Goal: Task Accomplishment & Management: Use online tool/utility

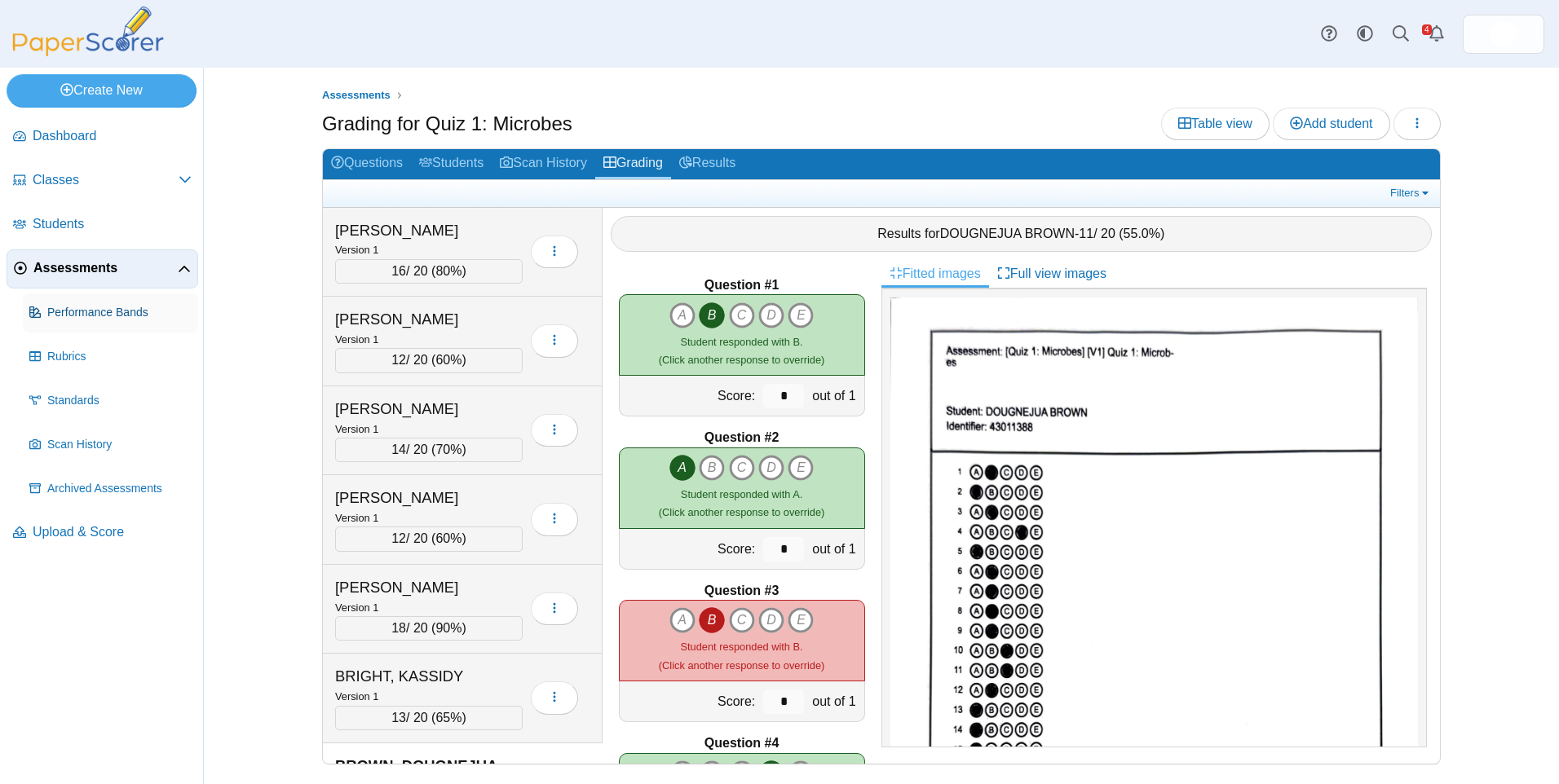
scroll to position [245, 0]
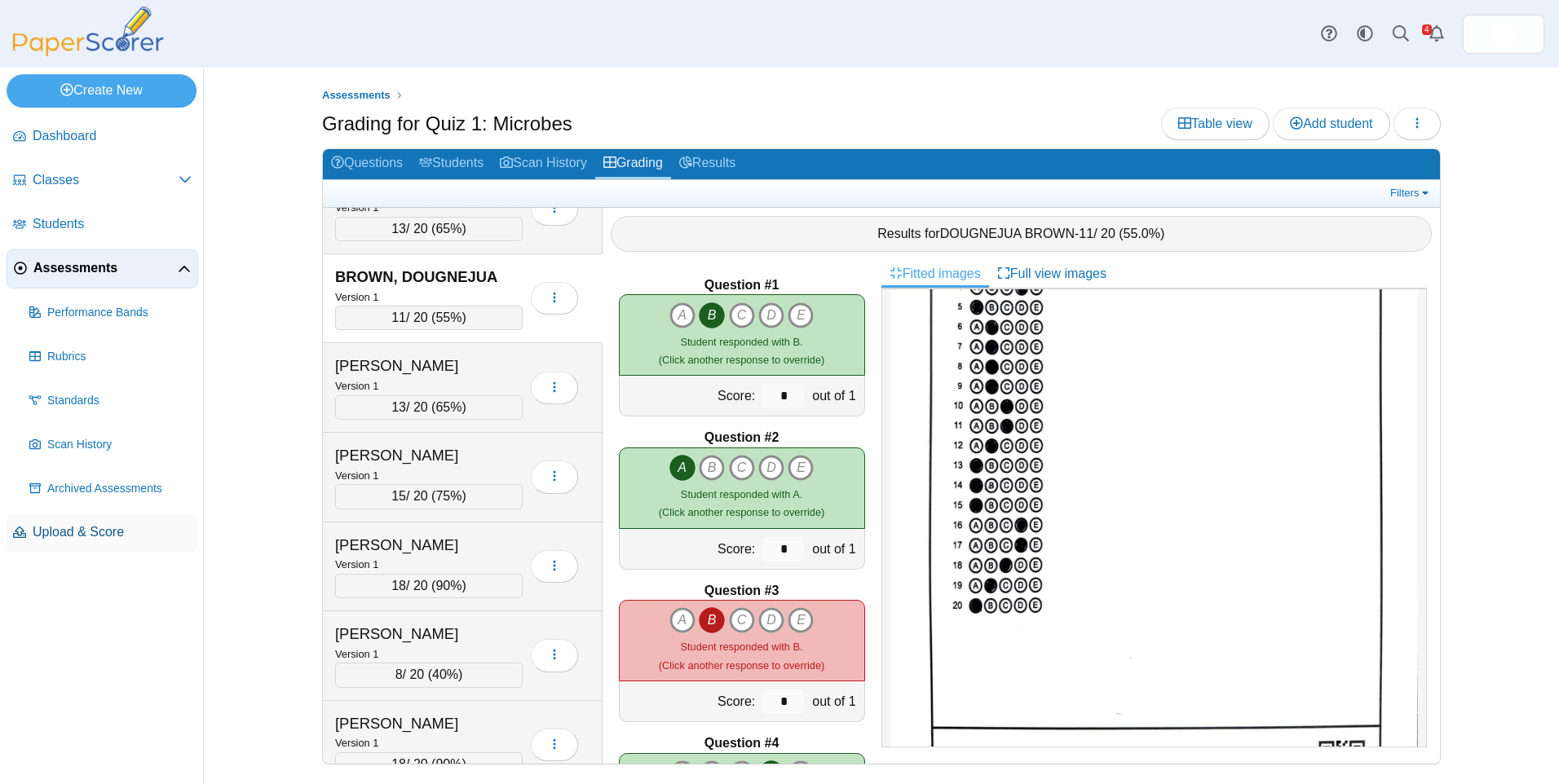
click at [108, 521] on link "Upload & Score" at bounding box center [102, 533] width 192 height 39
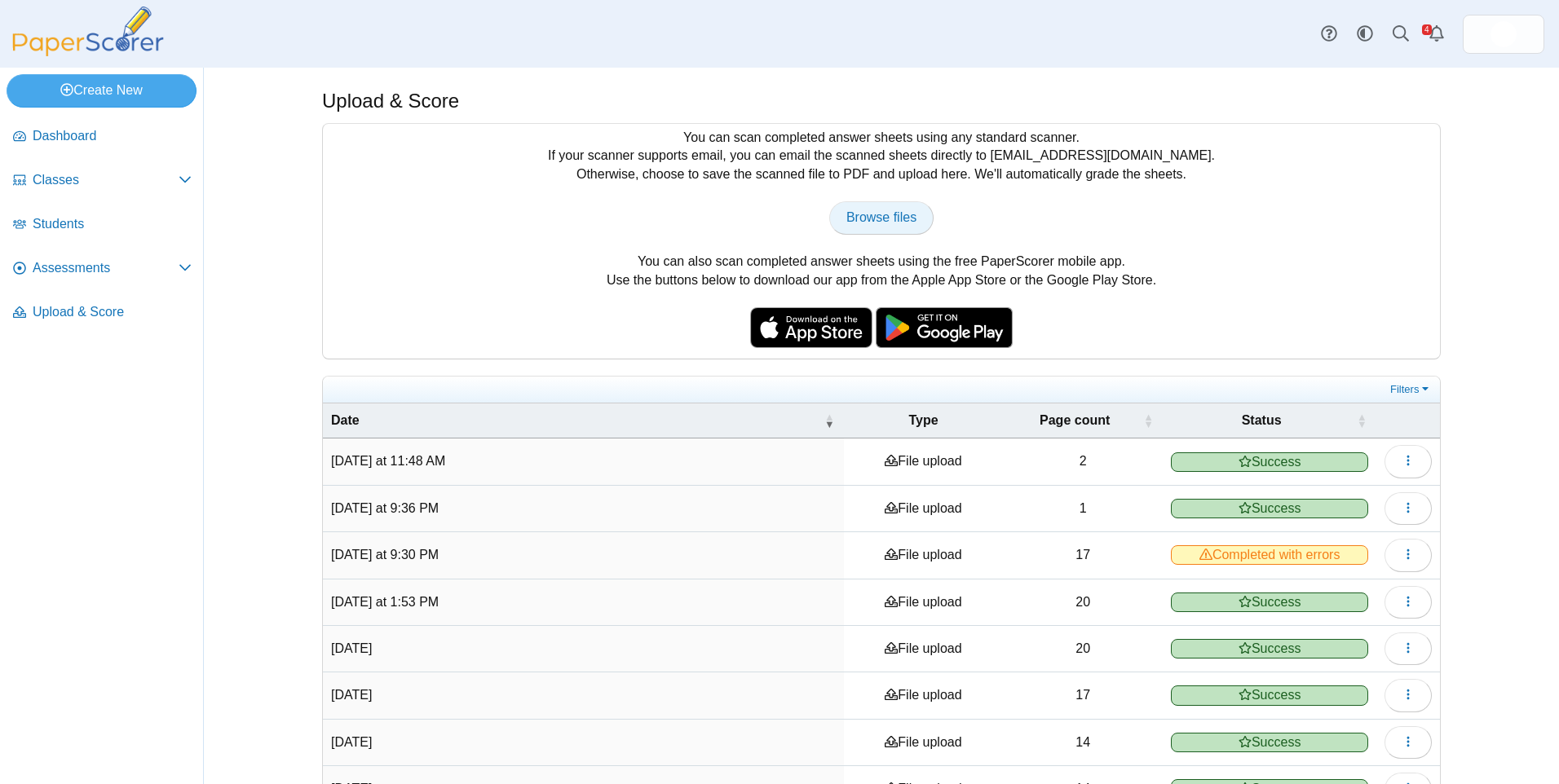
click at [861, 211] on span "Browse files" at bounding box center [881, 218] width 71 height 14
type input "**********"
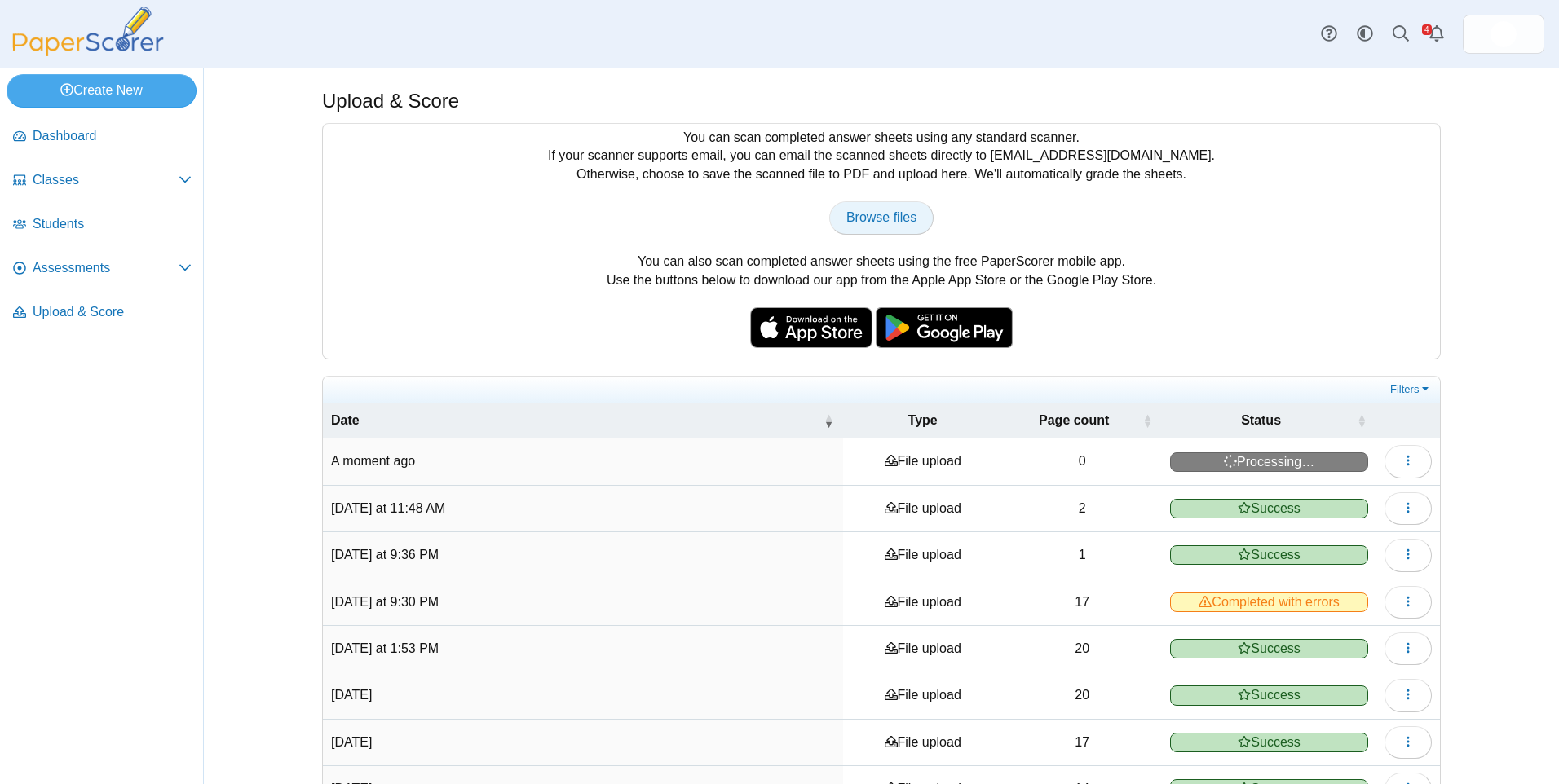
click at [871, 212] on span "Browse files" at bounding box center [881, 218] width 71 height 14
type input "**********"
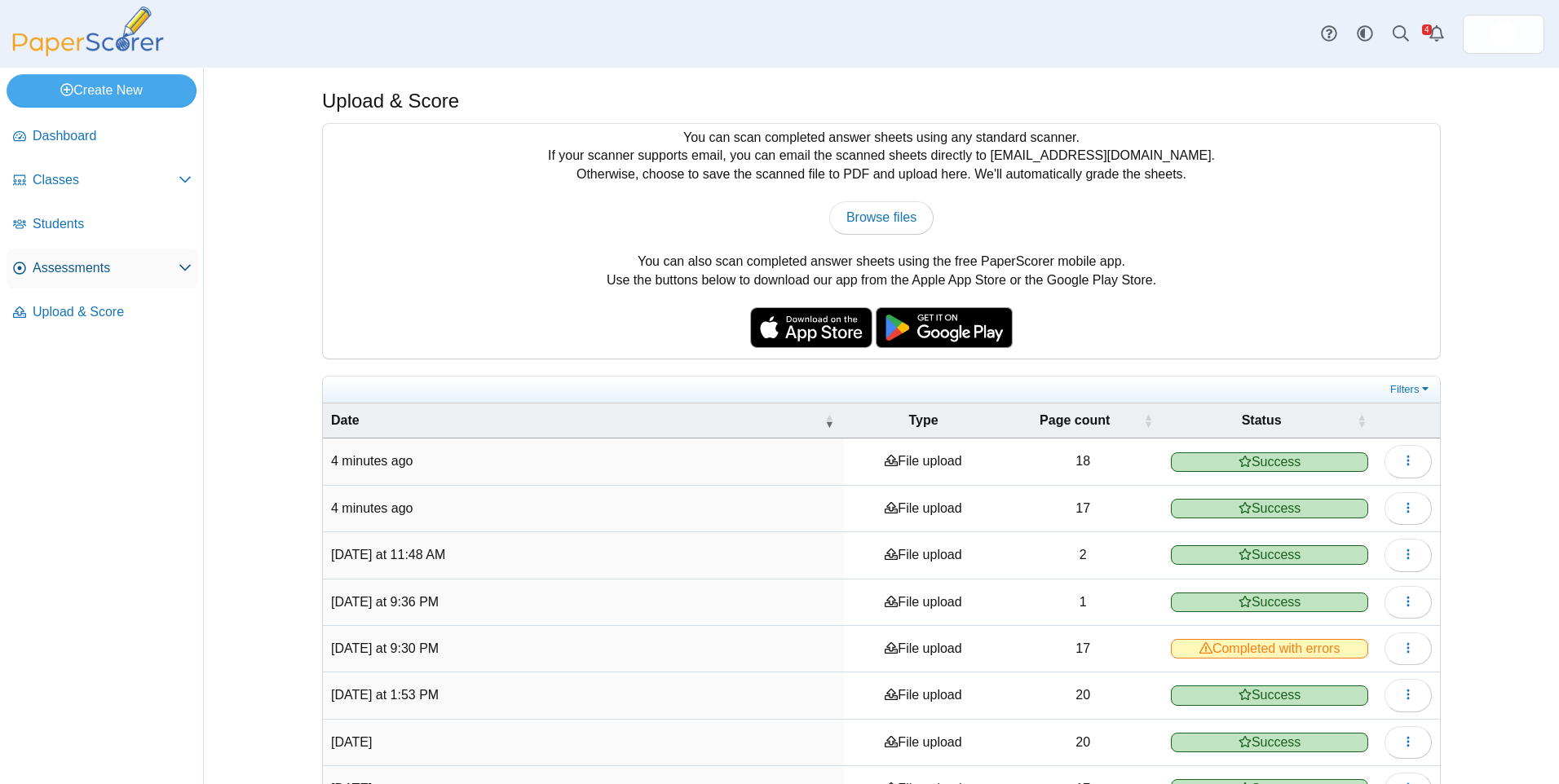
drag, startPoint x: 50, startPoint y: 292, endPoint x: 57, endPoint y: 282, distance: 12.2
click at [50, 291] on ul "Dashboard Classes" at bounding box center [101, 227] width 203 height 233
click at [64, 273] on span "Assessments" at bounding box center [105, 268] width 146 height 18
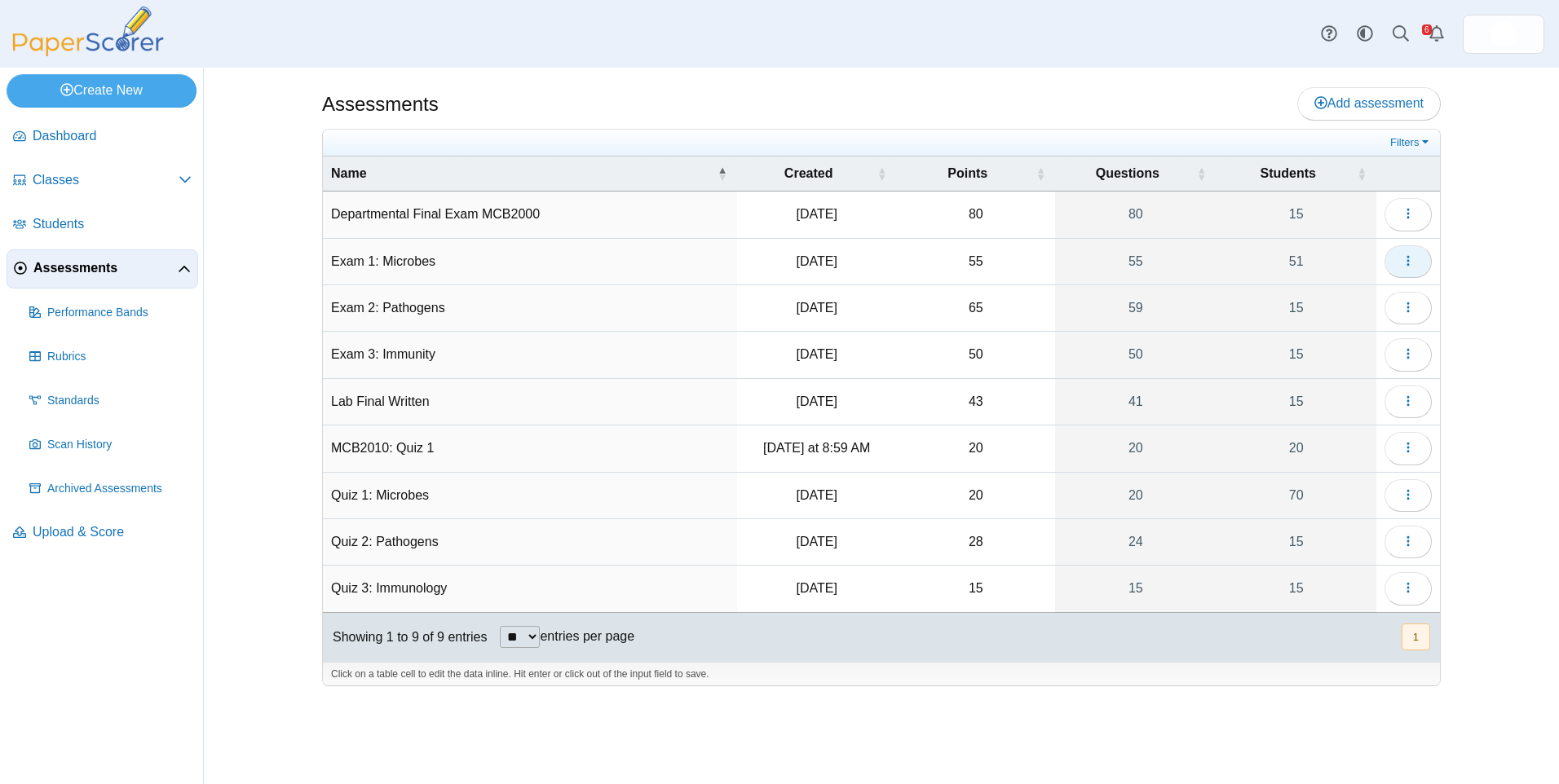
click at [1421, 259] on button "button" at bounding box center [1408, 261] width 47 height 32
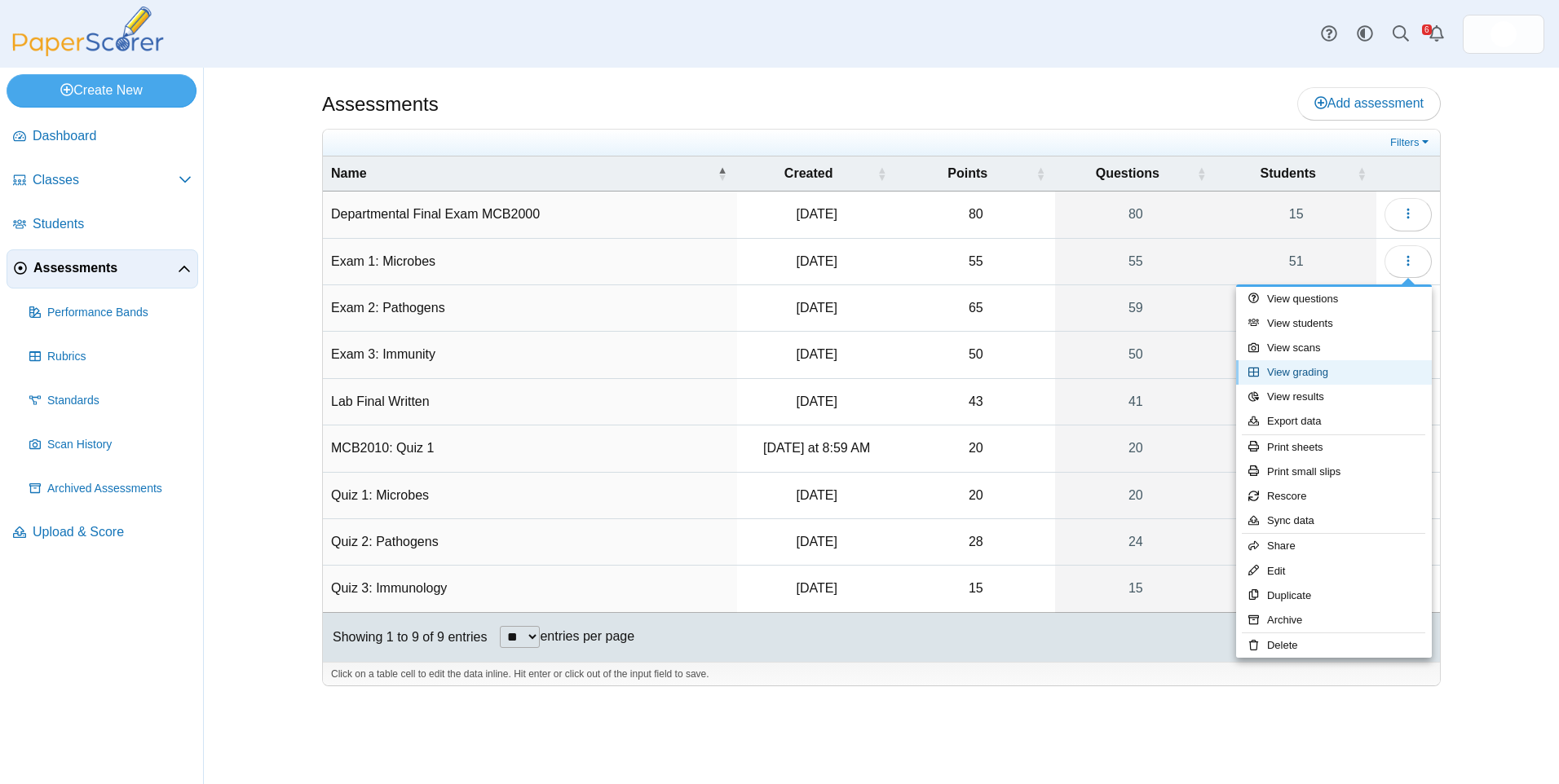
click at [1356, 371] on link "View grading" at bounding box center [1334, 372] width 196 height 24
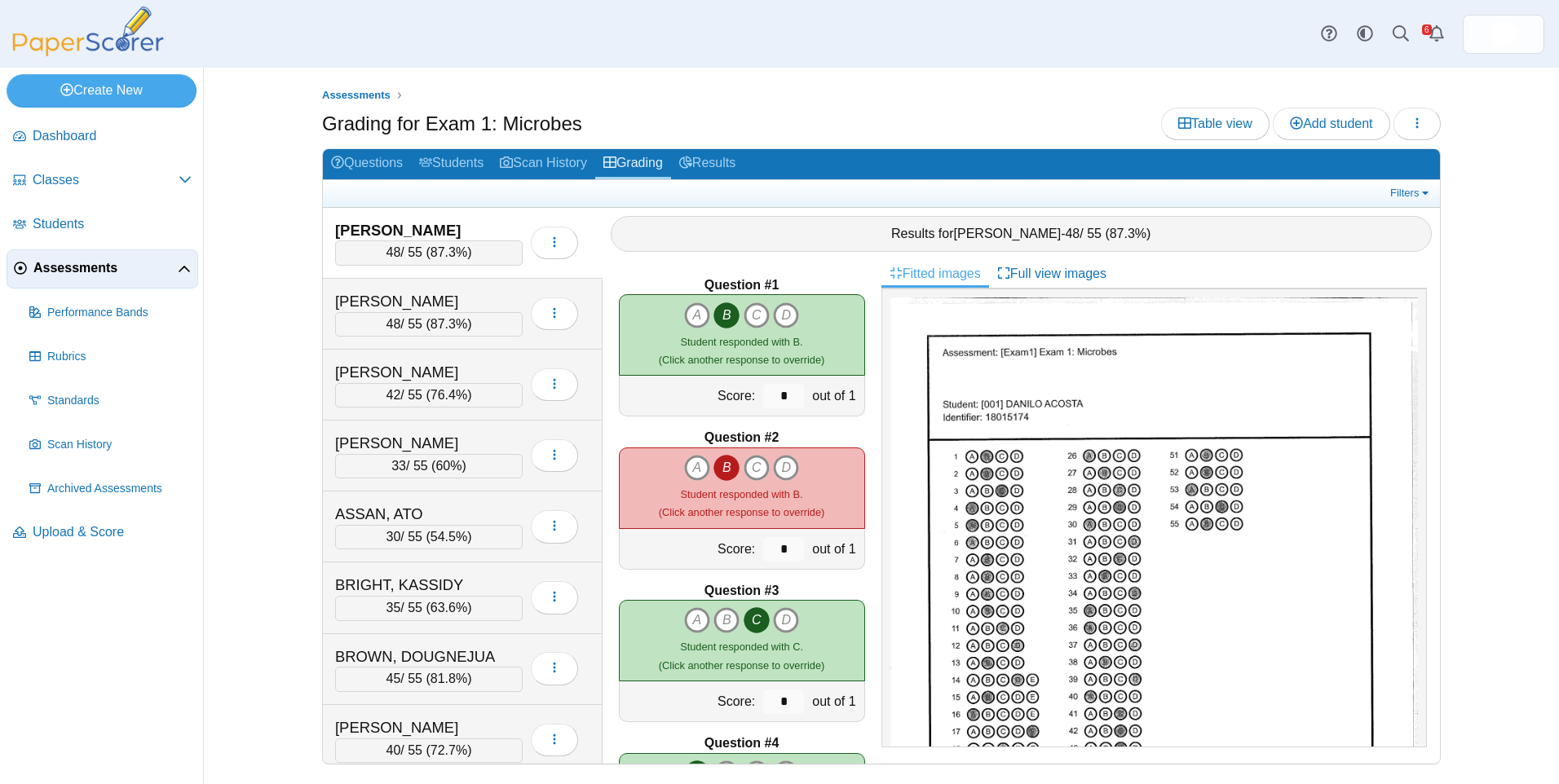
click at [713, 148] on div "Questions Students Scan History Grading Results Filters Show only: Loading… ACO…" at bounding box center [881, 456] width 1119 height 616
click at [719, 157] on link "Results" at bounding box center [707, 164] width 72 height 30
click at [743, 164] on link "Results" at bounding box center [707, 164] width 72 height 30
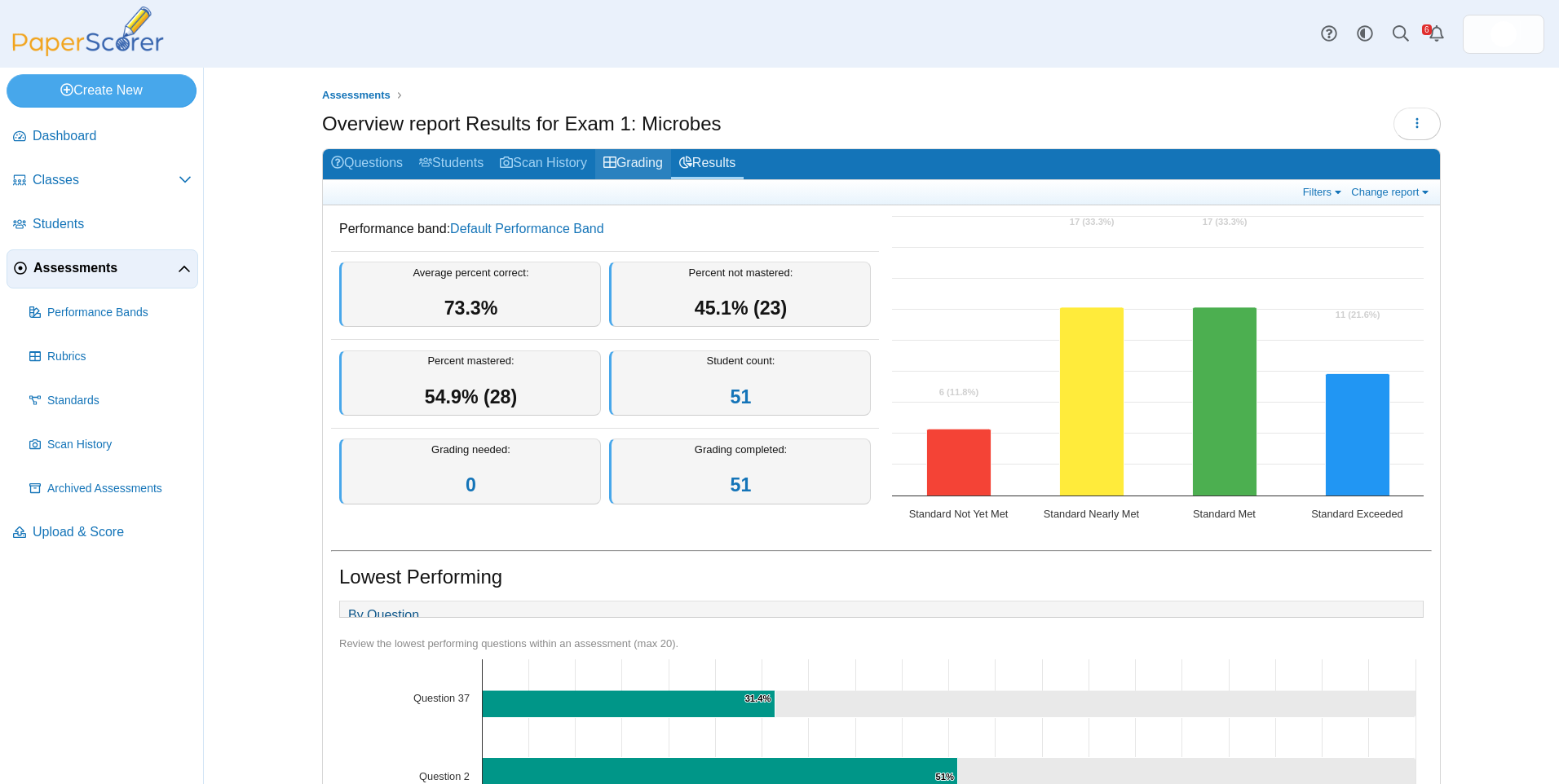
click at [648, 160] on link "Grading" at bounding box center [633, 164] width 76 height 30
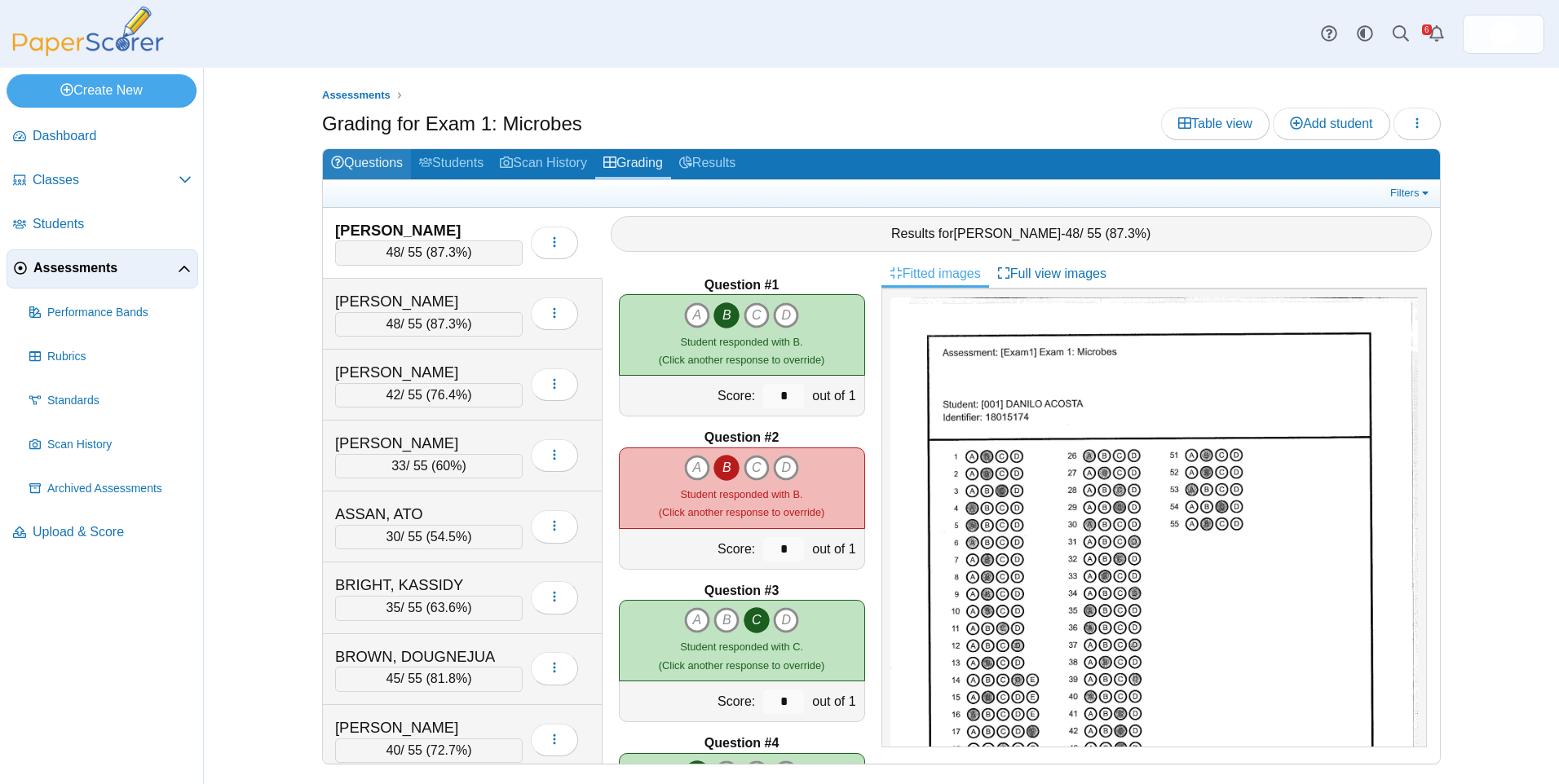
click at [362, 173] on link "Questions" at bounding box center [366, 164] width 88 height 30
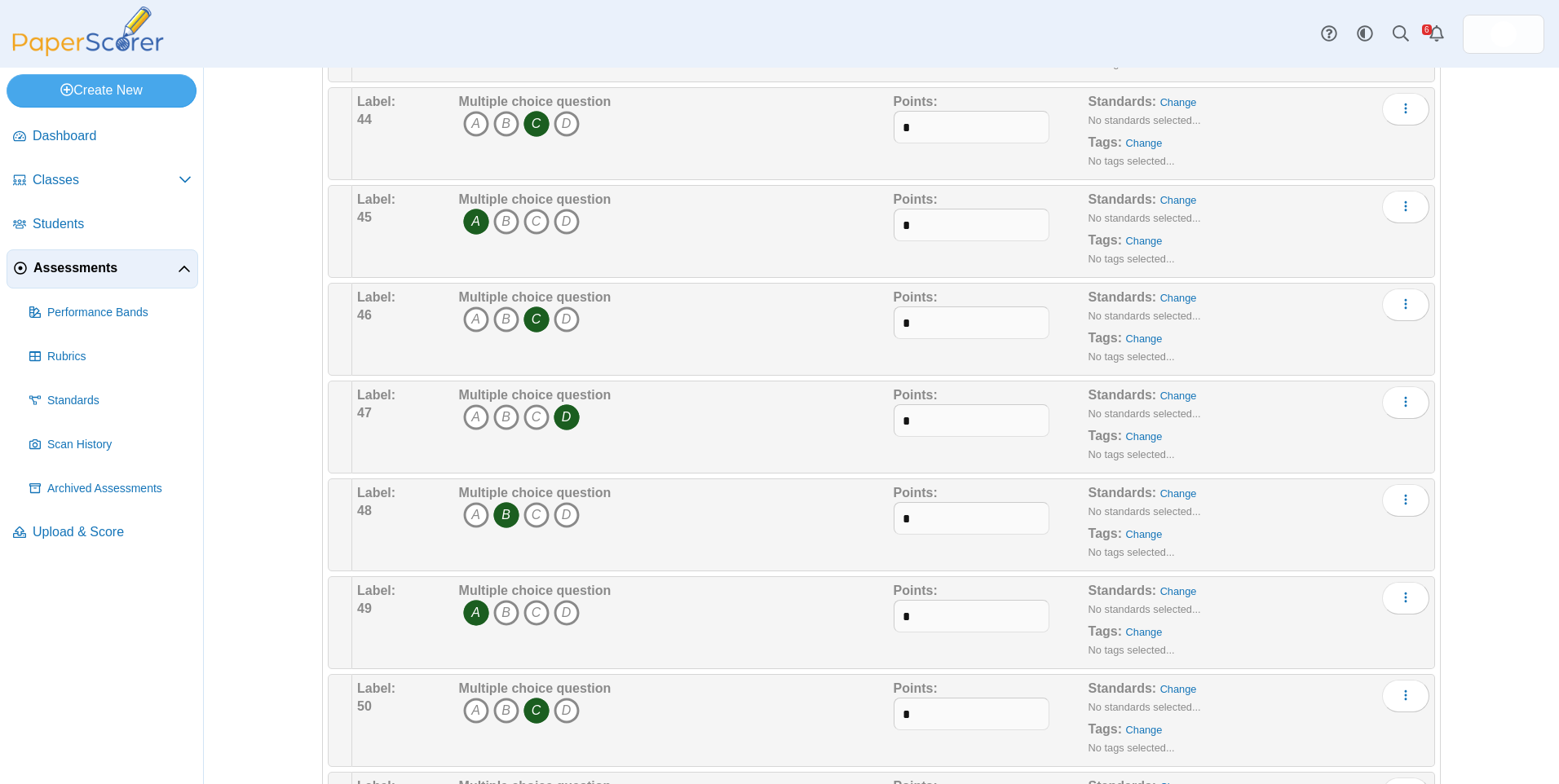
scroll to position [4482, 0]
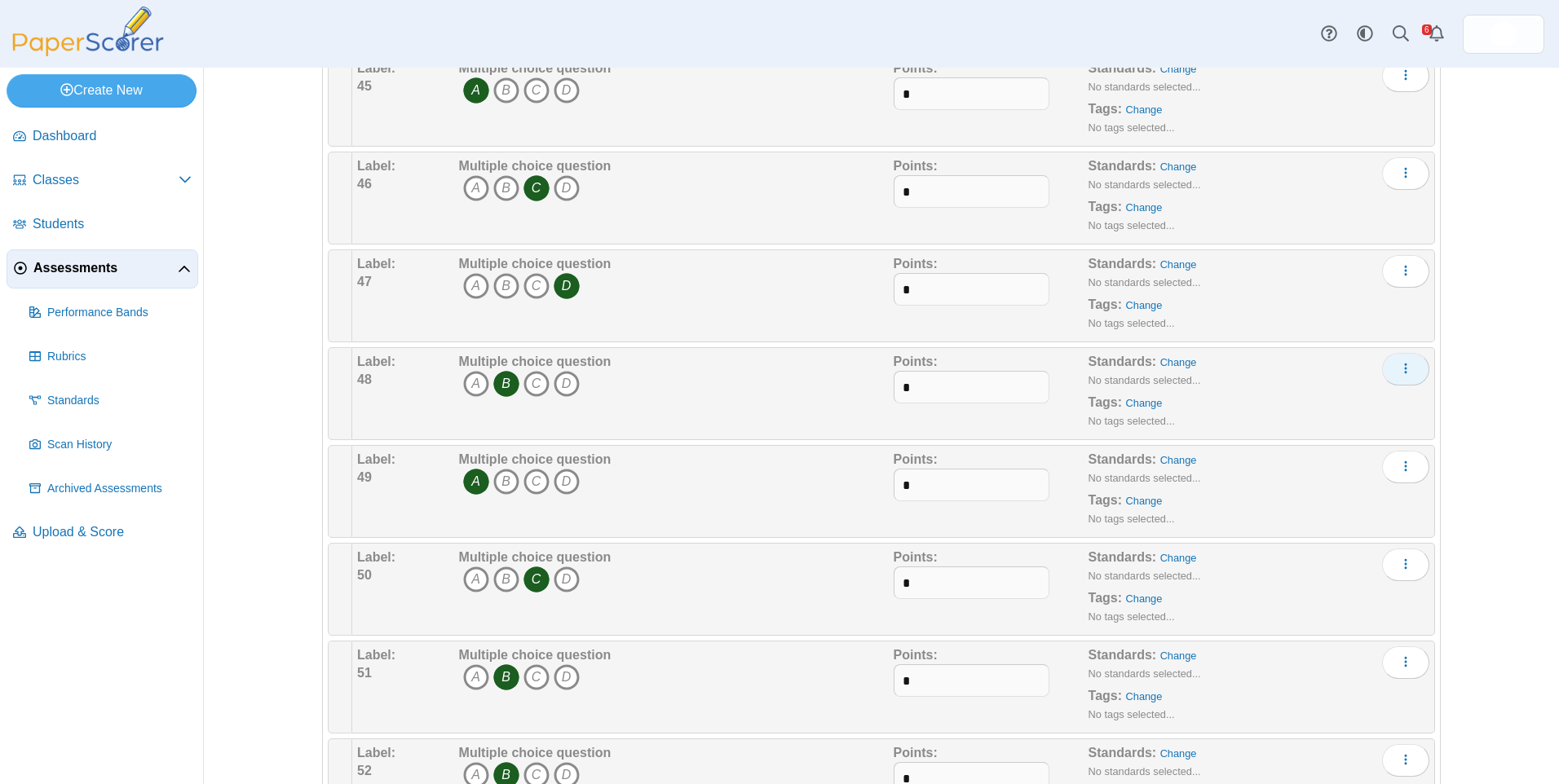
click at [1415, 371] on button "More options" at bounding box center [1405, 369] width 47 height 32
click at [1411, 422] on link "Add alternate response" at bounding box center [1325, 431] width 196 height 24
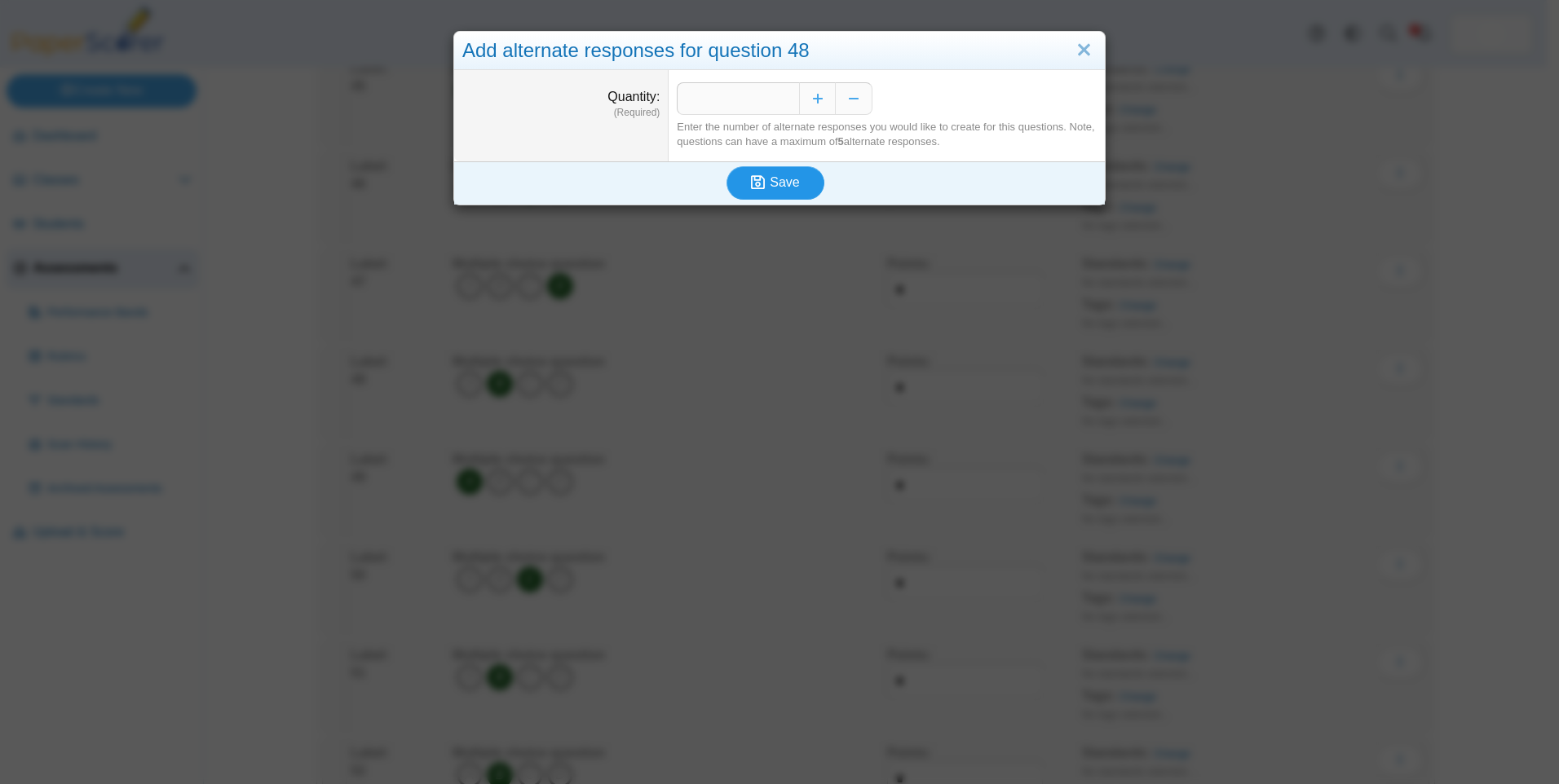
click at [776, 184] on span "Save" at bounding box center [784, 182] width 30 height 14
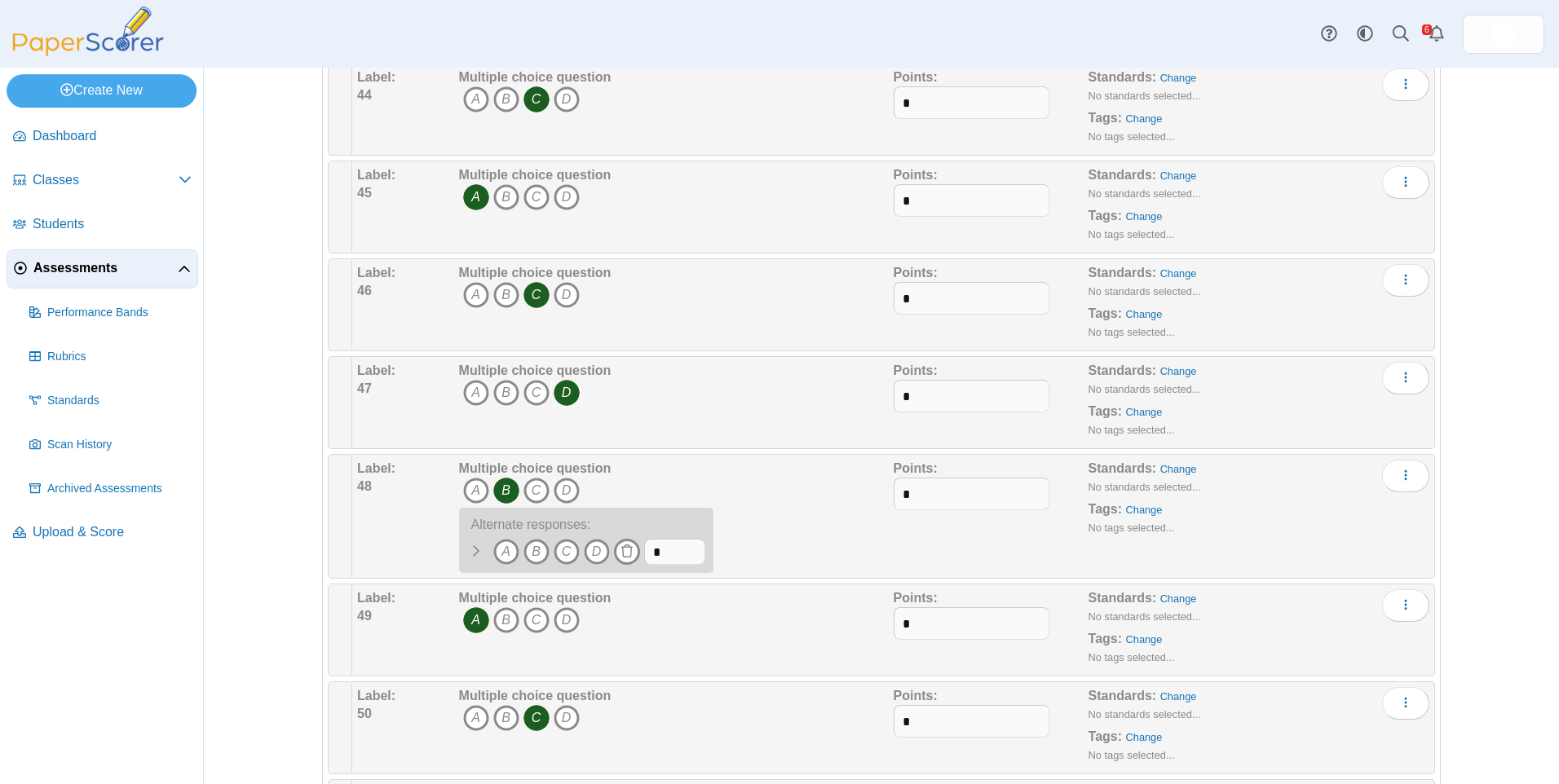
scroll to position [4564, 0]
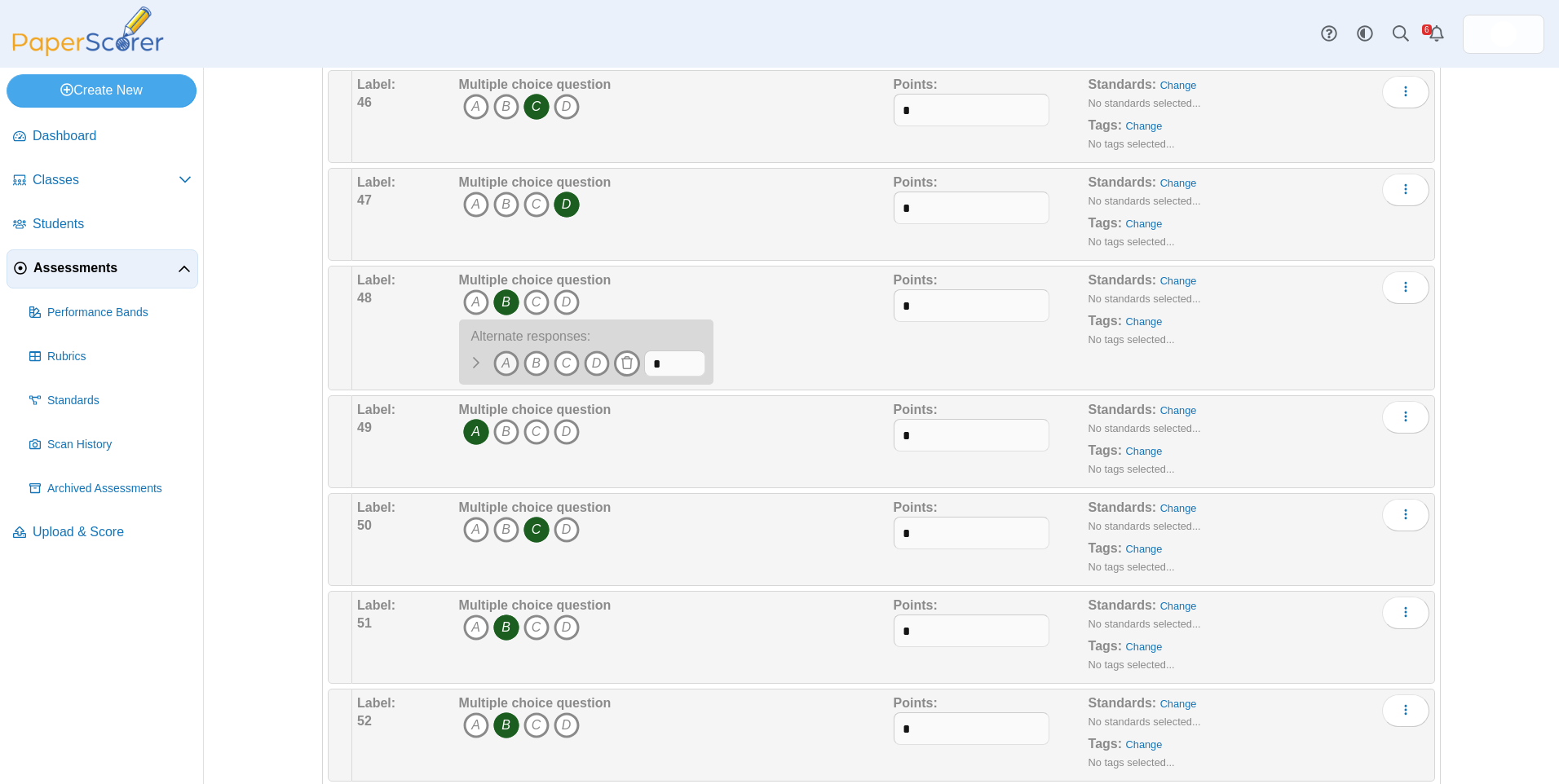
click at [494, 363] on icon "A" at bounding box center [507, 364] width 26 height 26
click at [102, 278] on link "Assessments" at bounding box center [102, 269] width 192 height 39
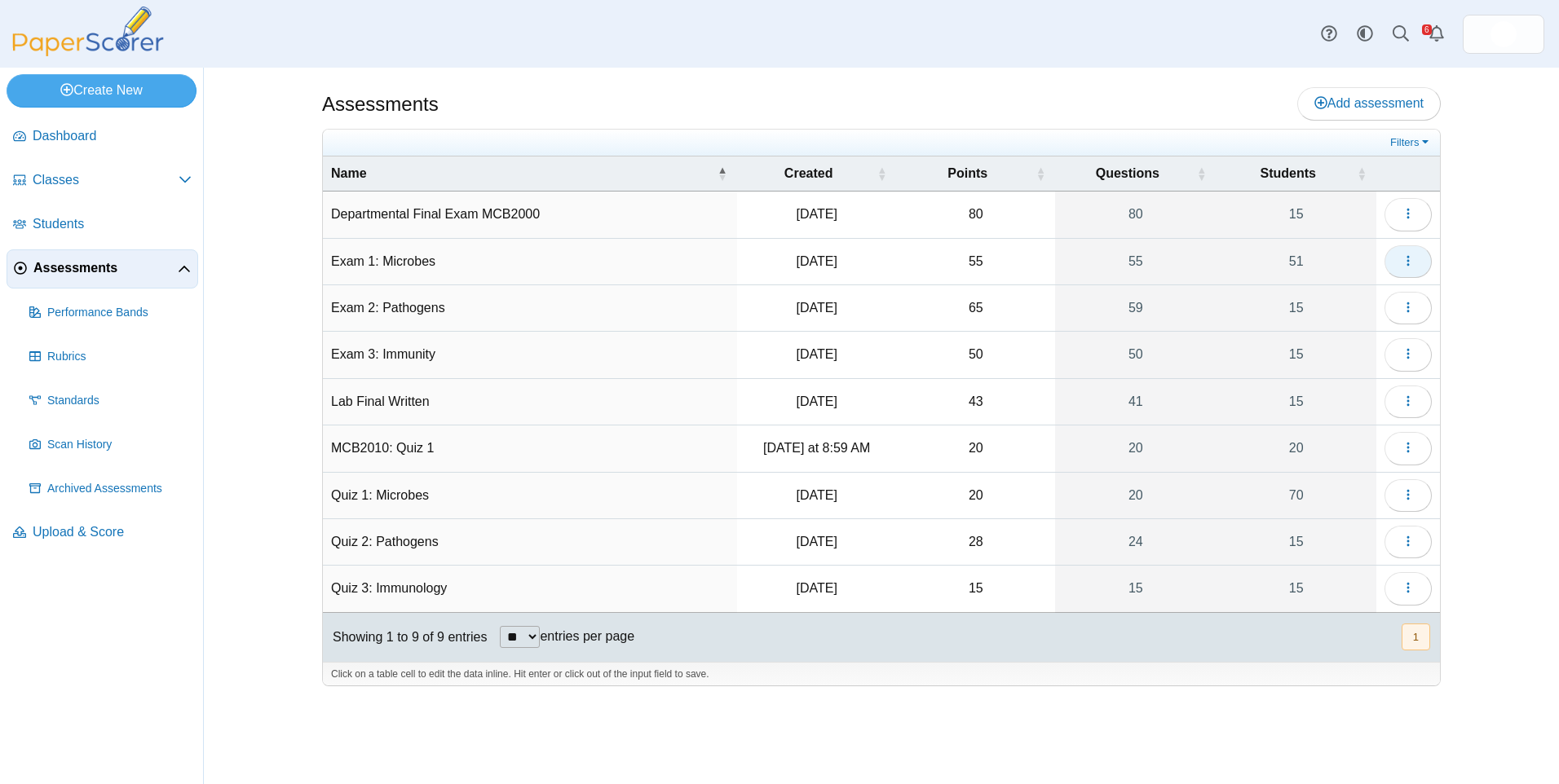
click at [1414, 258] on icon "button" at bounding box center [1408, 260] width 13 height 13
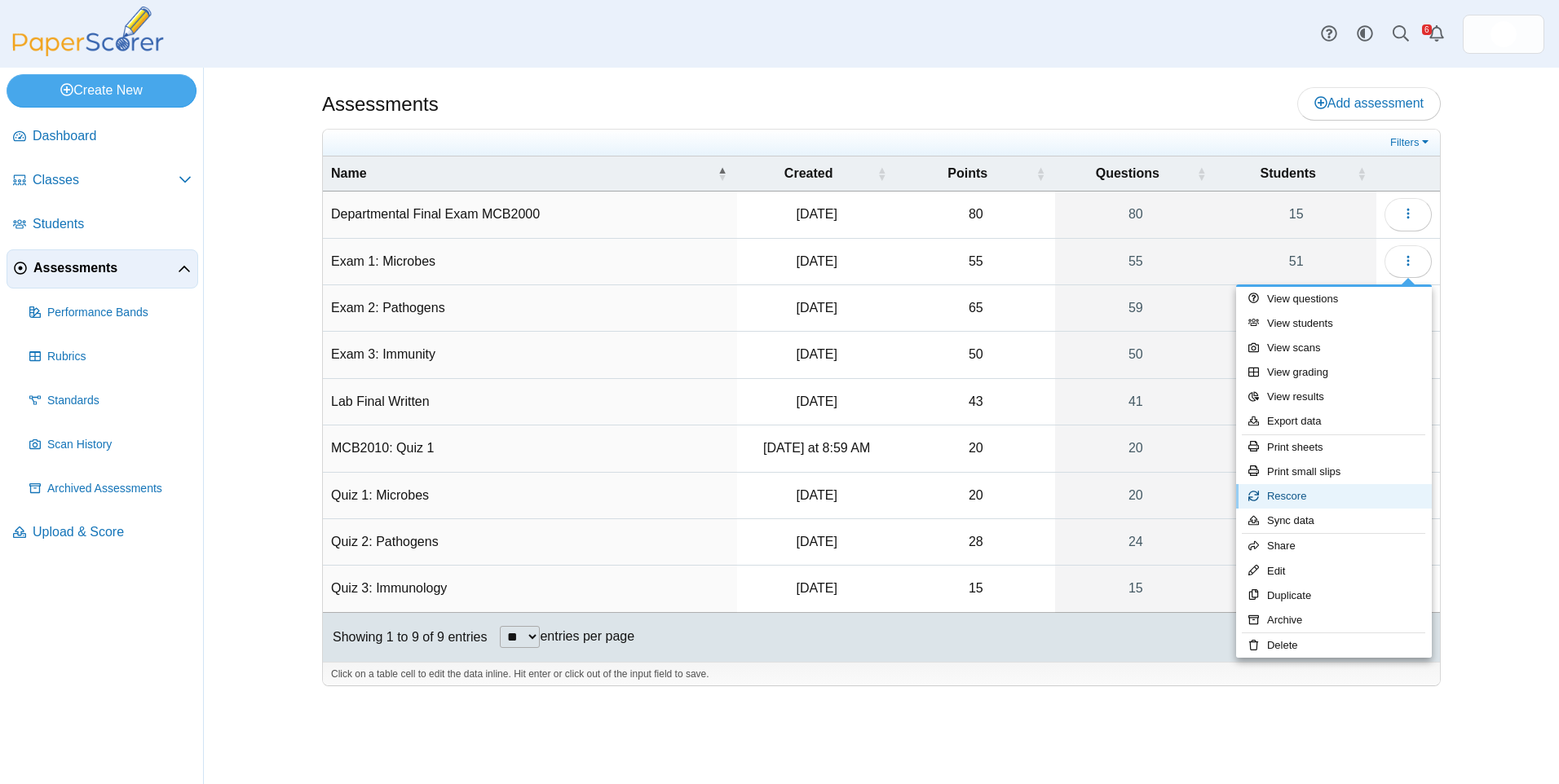
click at [1384, 497] on link "Rescore" at bounding box center [1334, 496] width 196 height 24
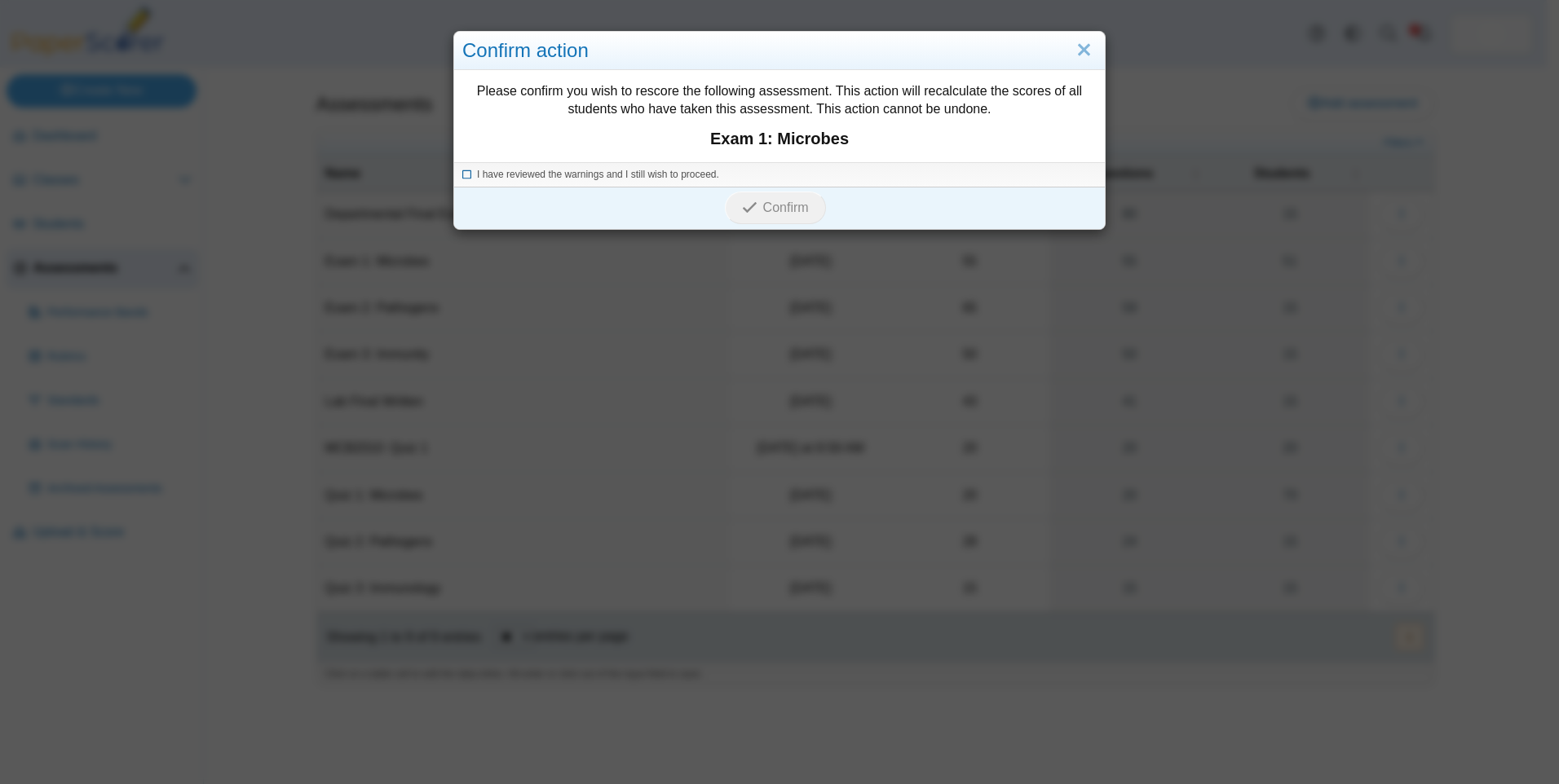
click at [514, 173] on span "I have reviewed the warnings and I still wish to proceed." at bounding box center [598, 174] width 242 height 11
click at [1085, 44] on link "Close" at bounding box center [1084, 50] width 25 height 28
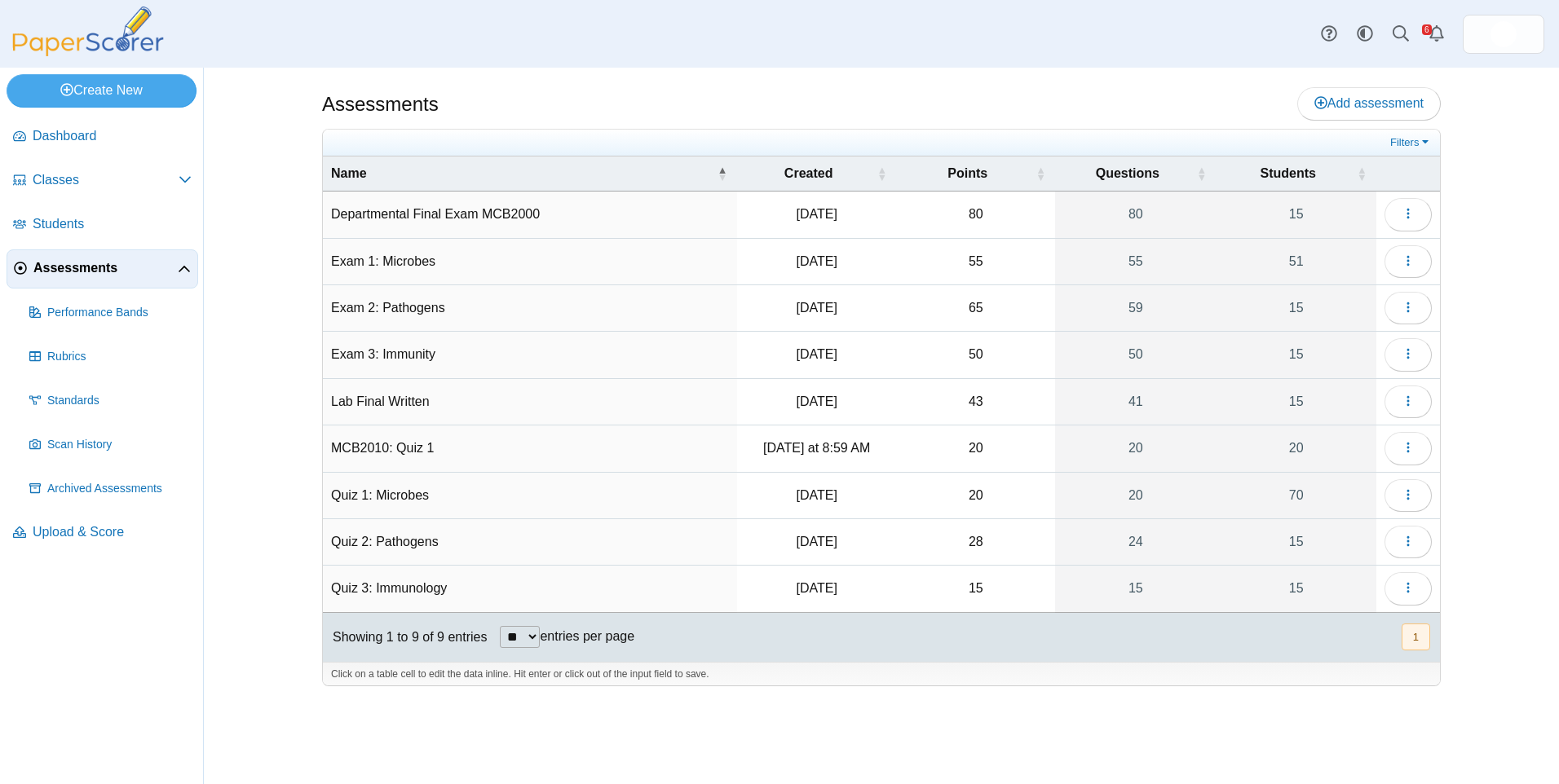
click at [410, 270] on td "Exam 1: Microbes" at bounding box center [530, 261] width 414 height 46
click at [1418, 258] on button "button" at bounding box center [1408, 261] width 47 height 32
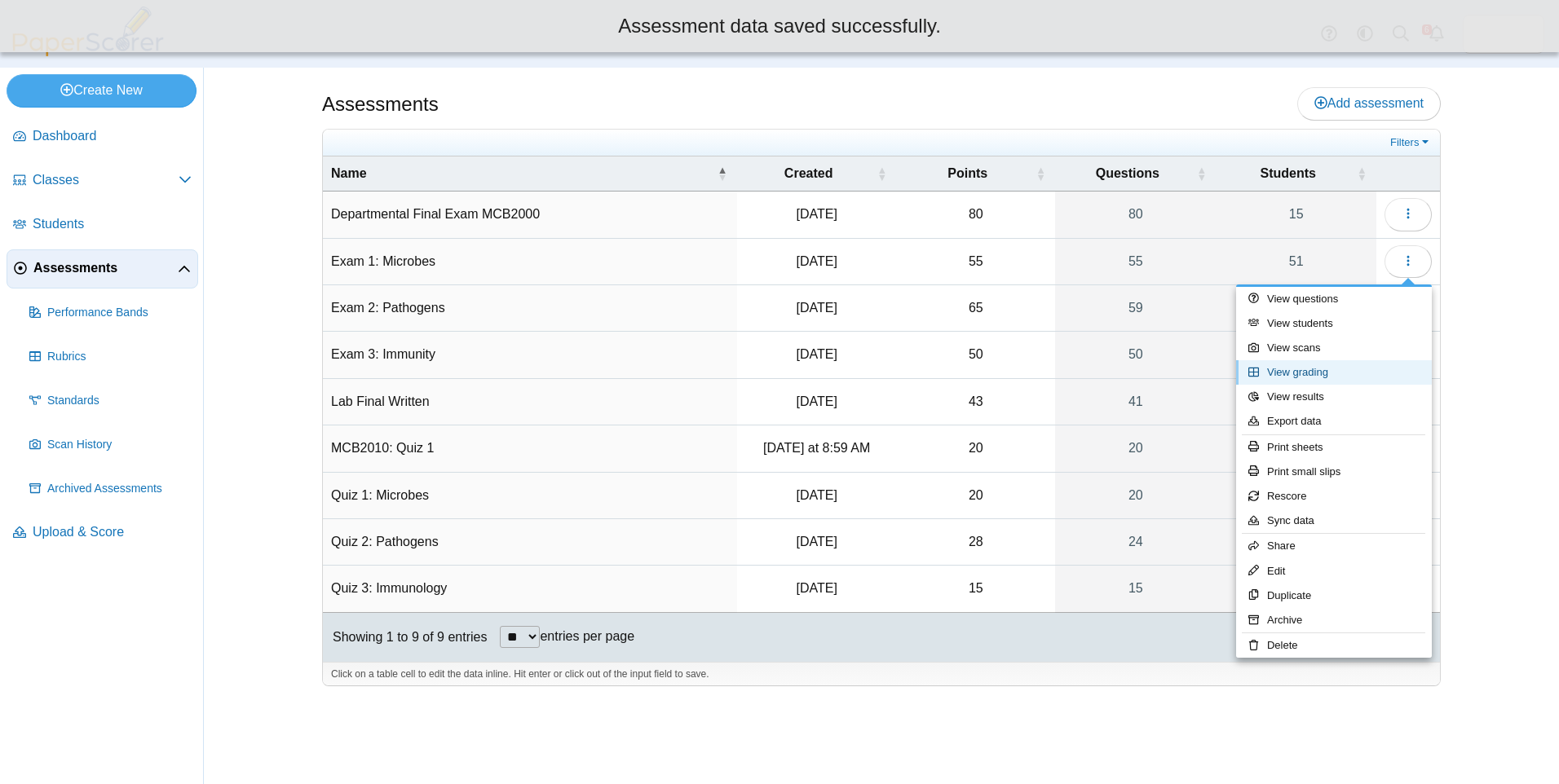
click at [1360, 366] on link "View grading" at bounding box center [1334, 372] width 196 height 24
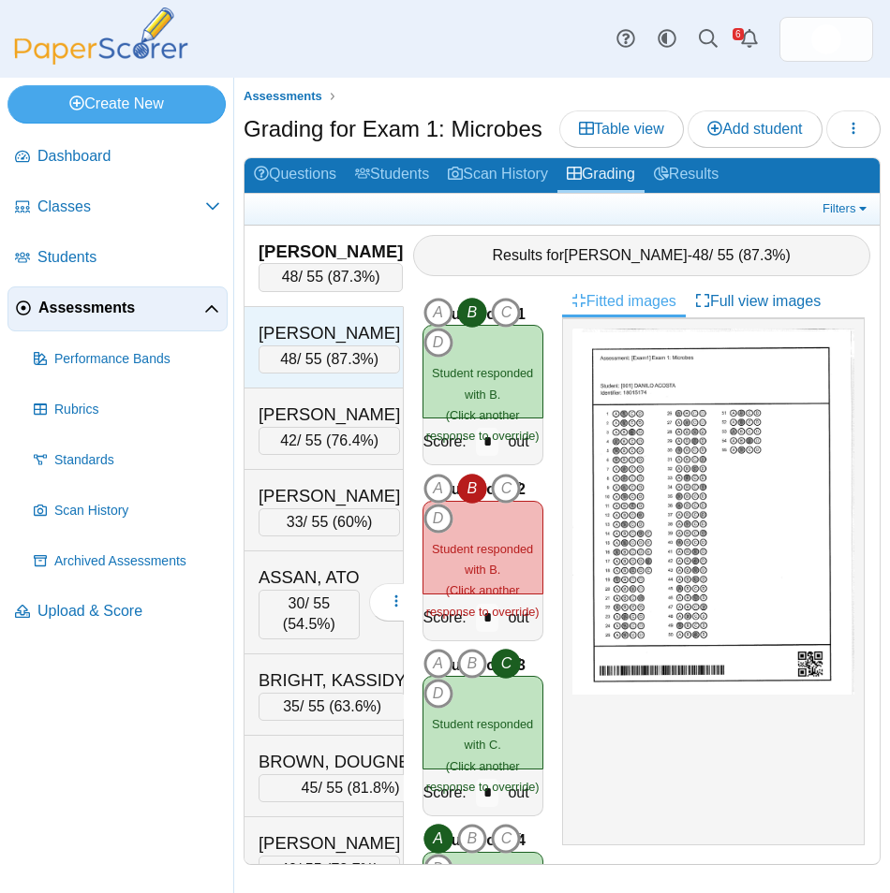
click at [331, 352] on span "87.3%" at bounding box center [352, 359] width 42 height 16
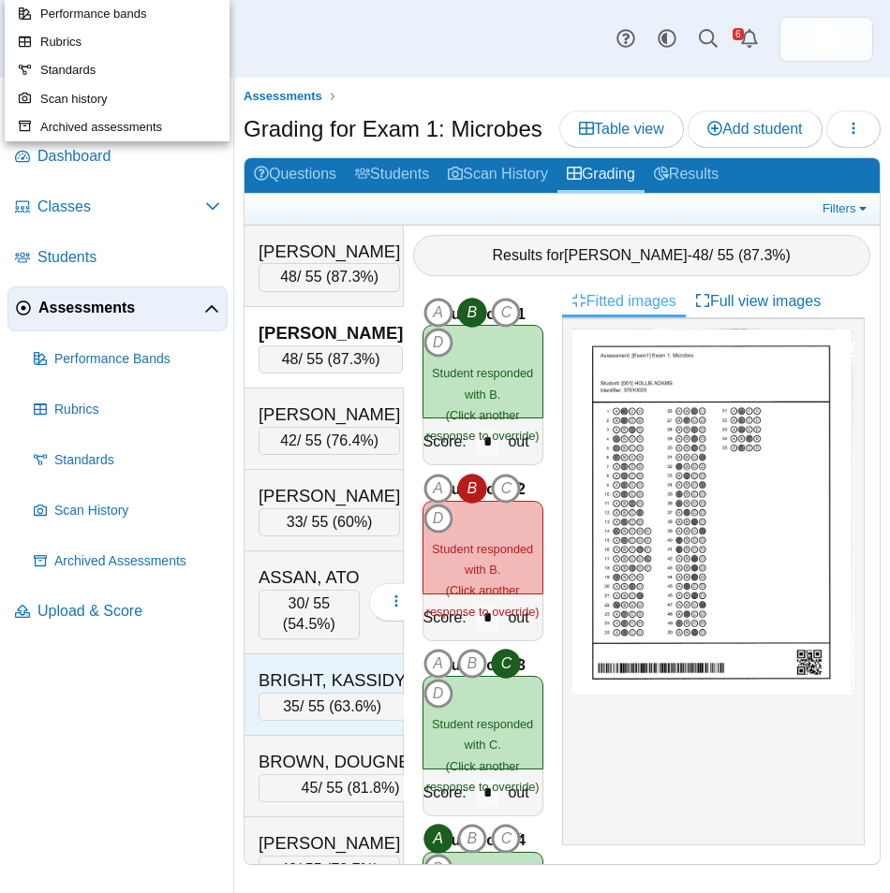
click at [321, 671] on div "BRIGHT, KASSIDY" at bounding box center [331, 681] width 147 height 24
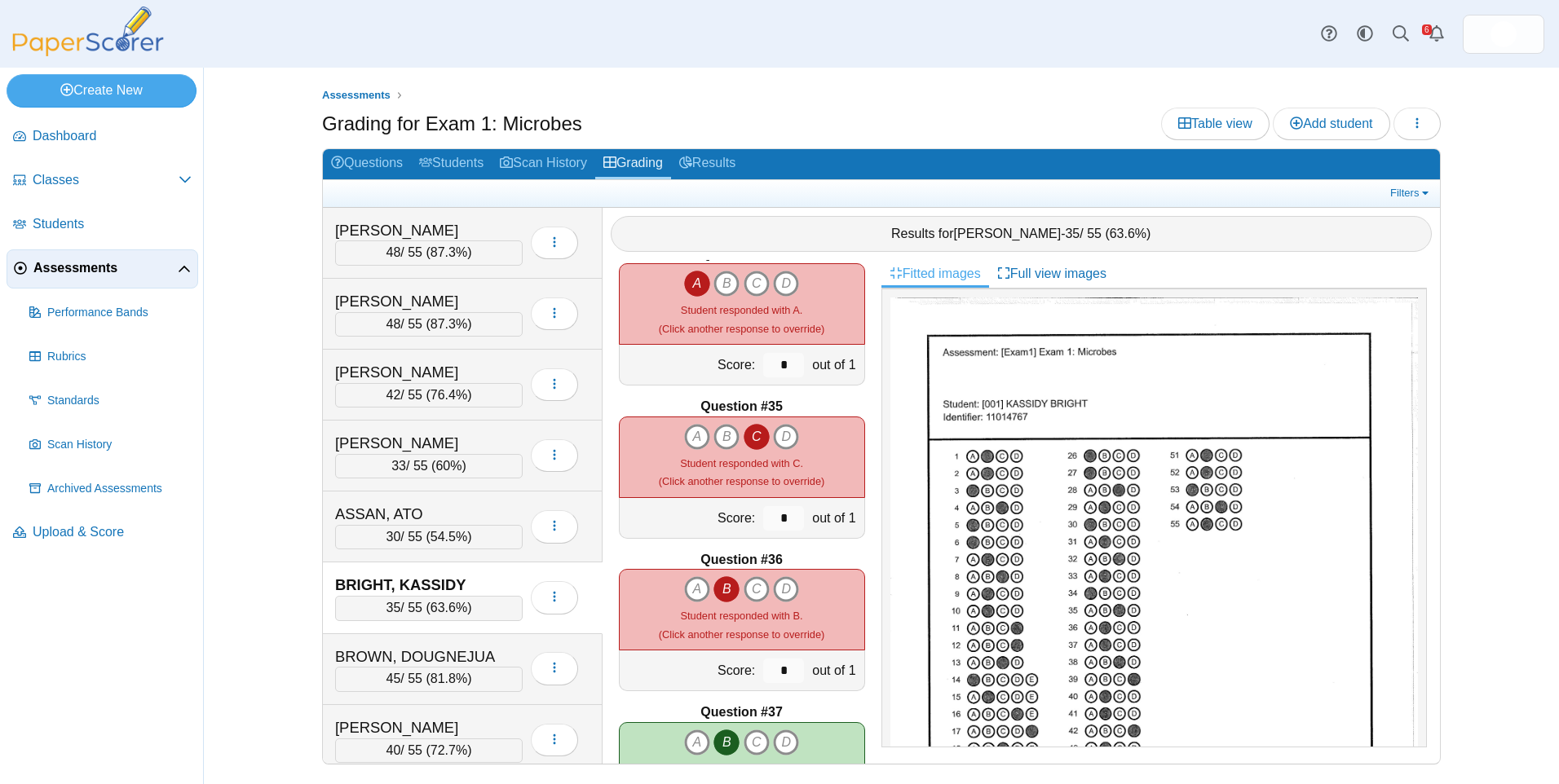
scroll to position [5052, 0]
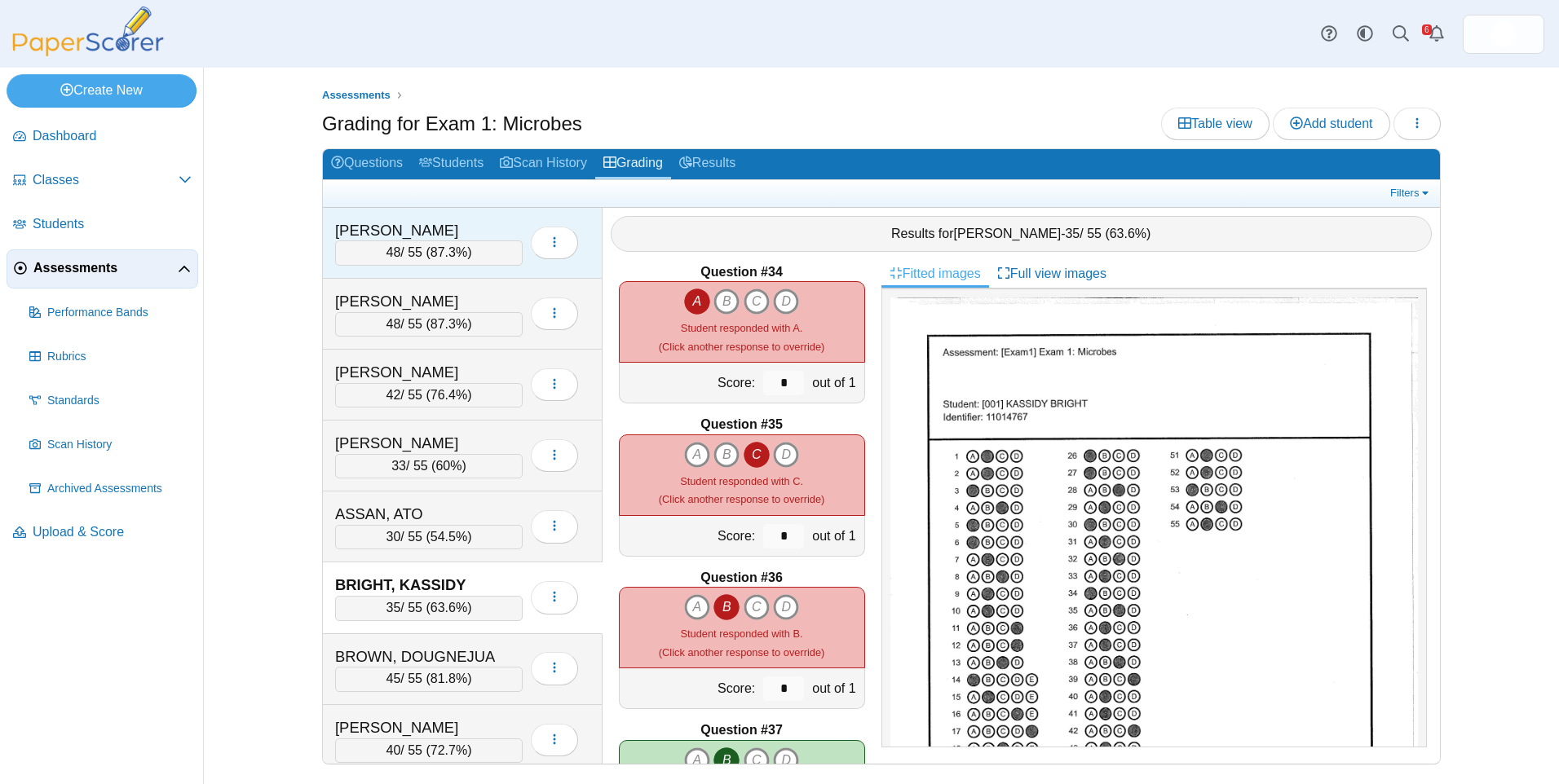
click at [471, 226] on div "[PERSON_NAME]" at bounding box center [416, 231] width 163 height 21
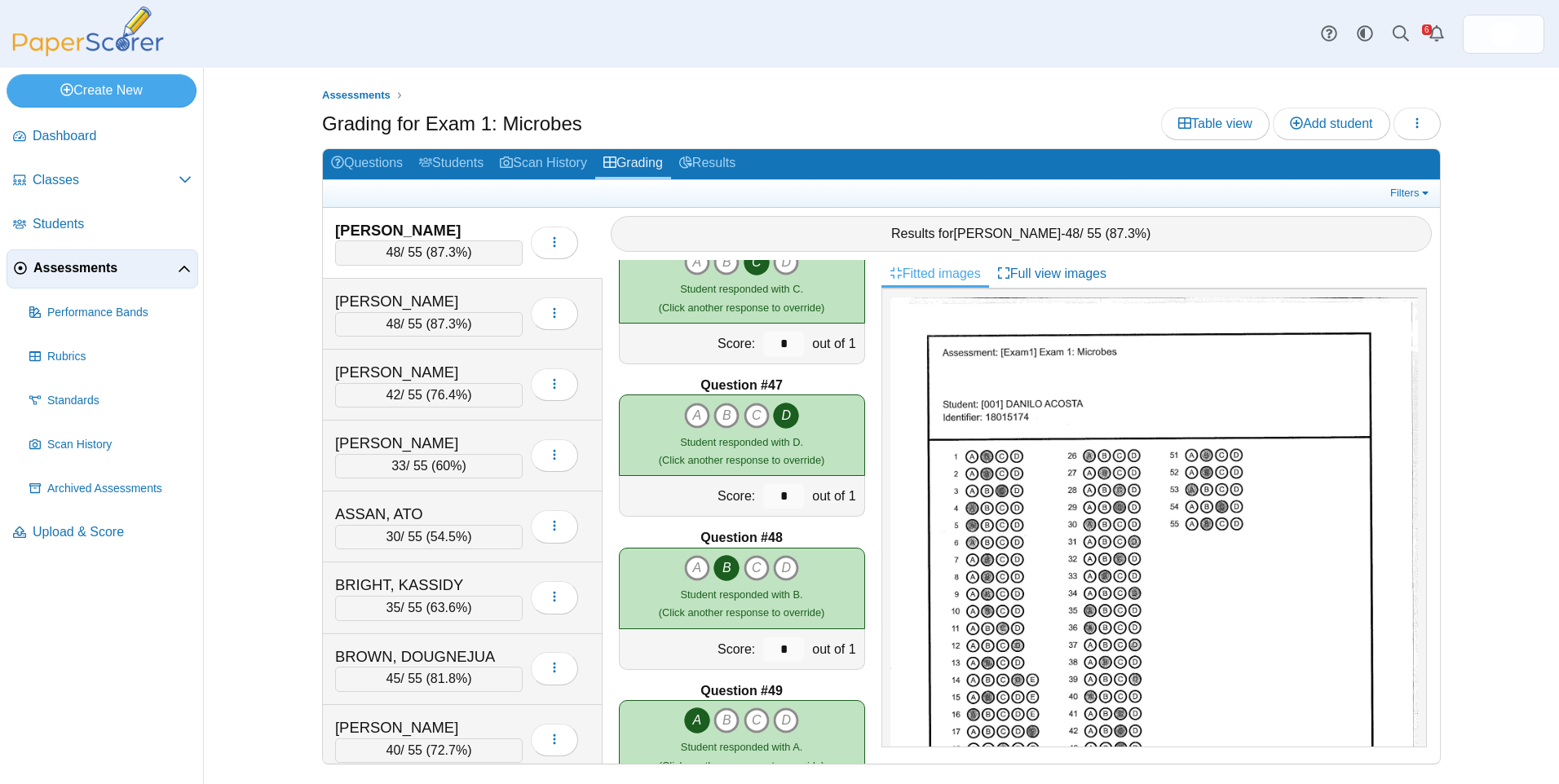
scroll to position [6926, 0]
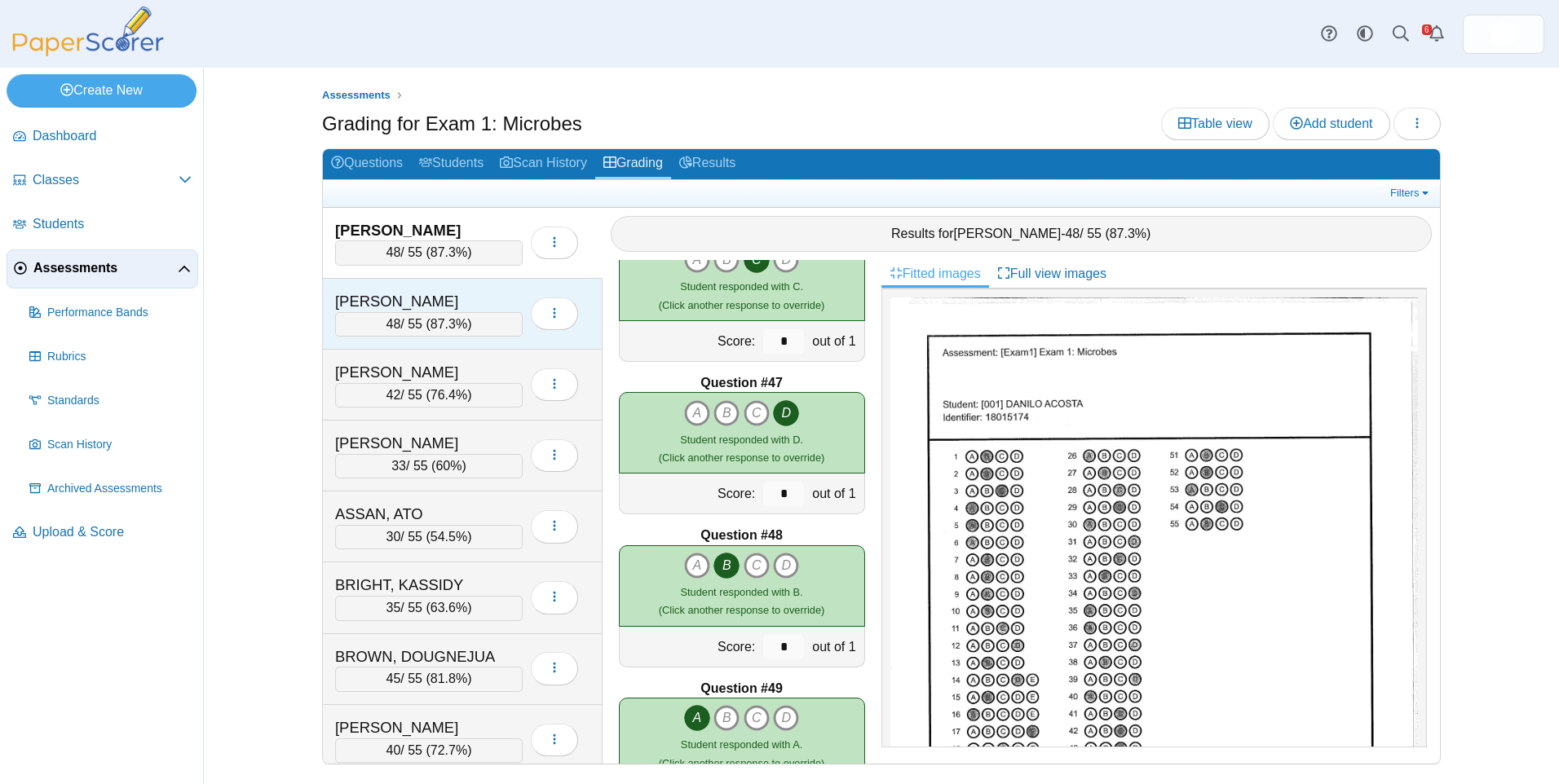
click at [461, 318] on span "87.3%" at bounding box center [448, 324] width 37 height 14
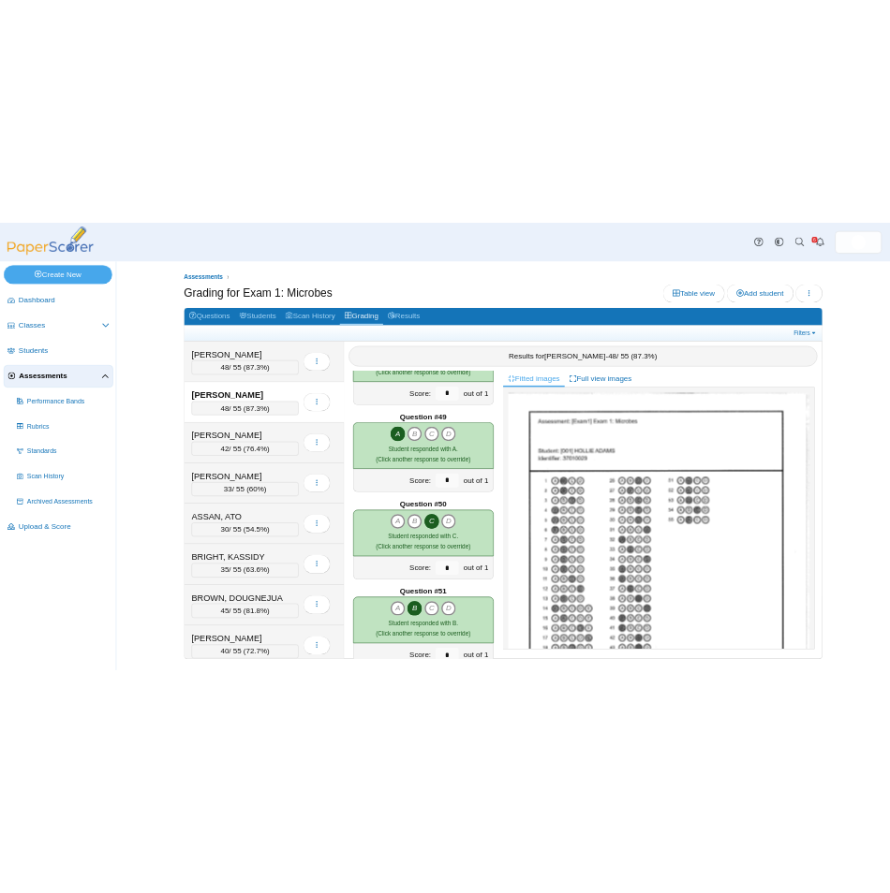
scroll to position [8080, 0]
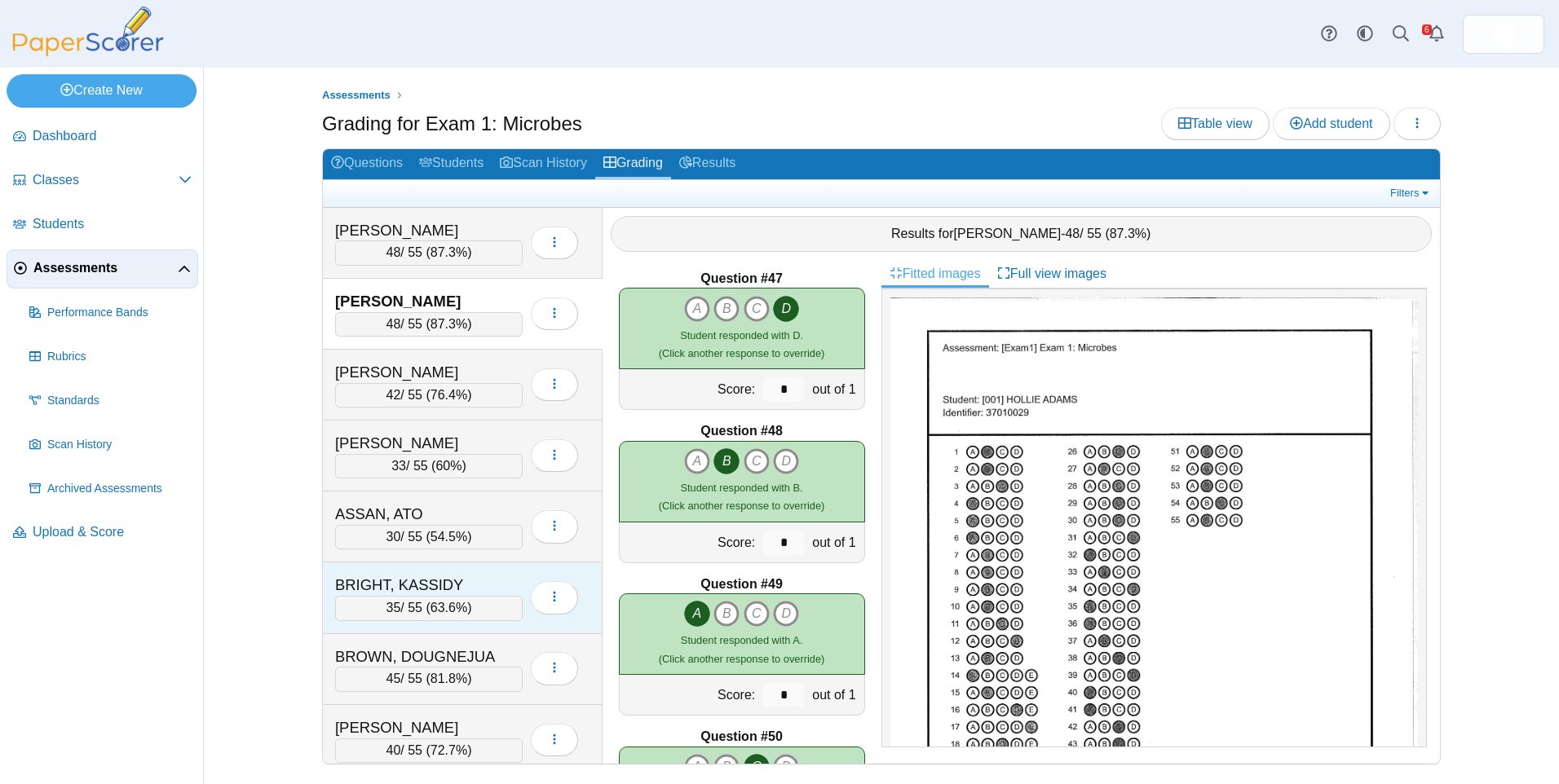
click at [456, 585] on div "BRIGHT, KASSIDY" at bounding box center [416, 585] width 163 height 21
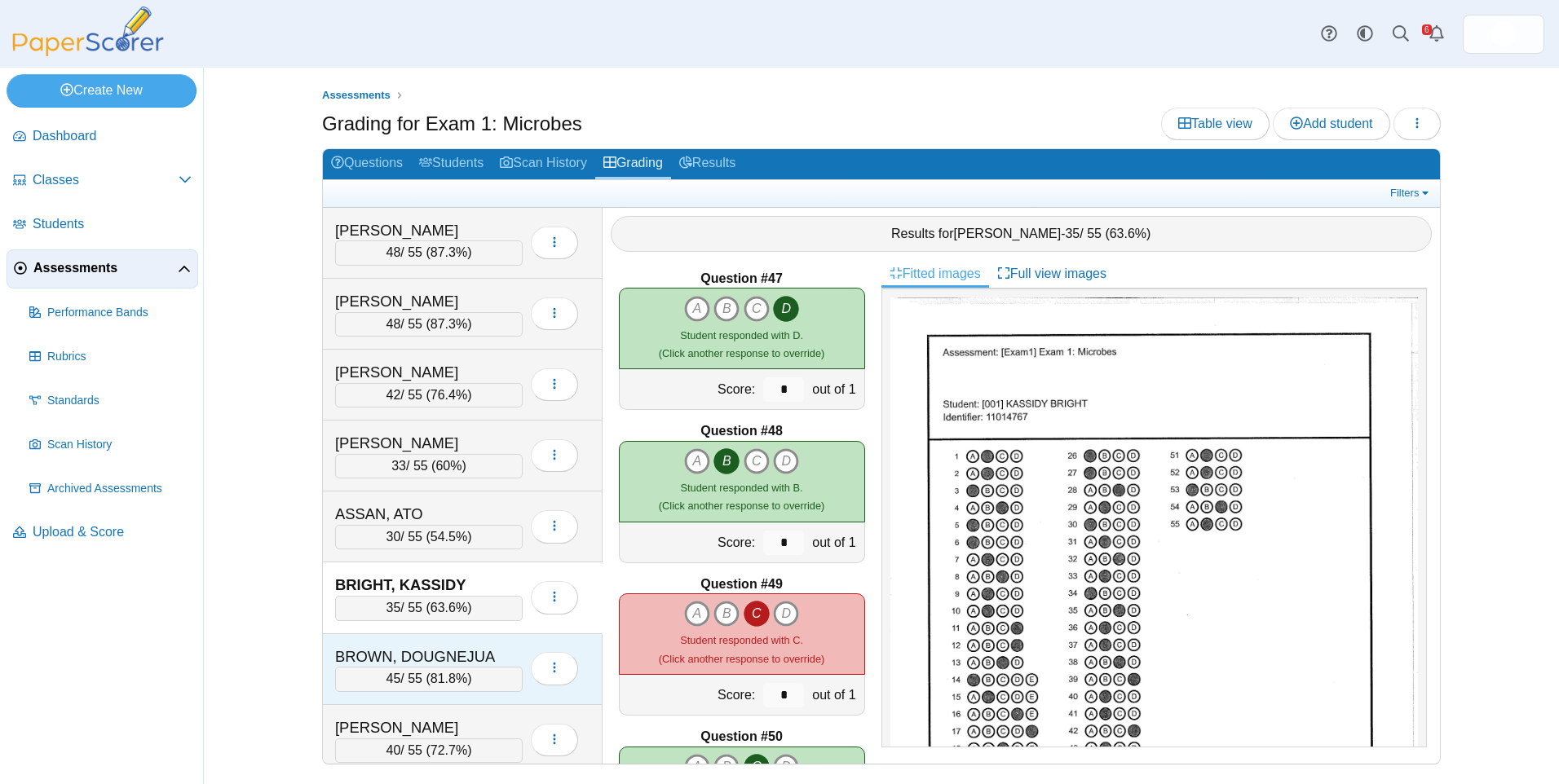
click at [465, 648] on div "BROWN, DOUGNEJUA" at bounding box center [416, 657] width 163 height 21
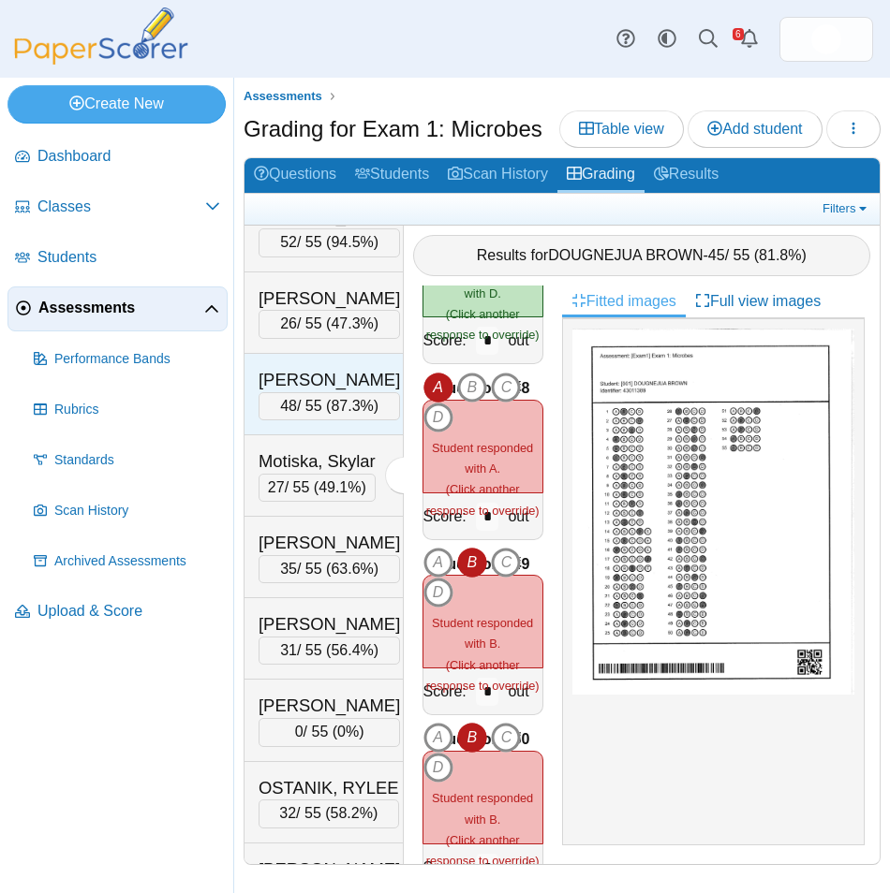
scroll to position [2435, 0]
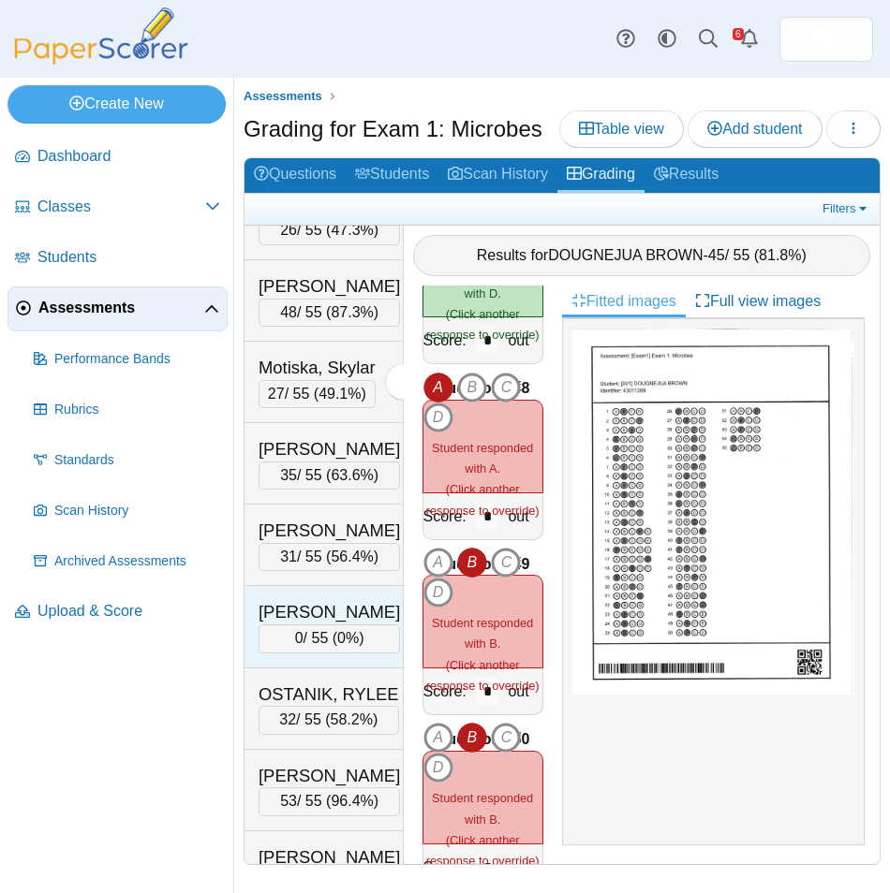
click at [343, 625] on div "[PERSON_NAME]" at bounding box center [328, 612] width 141 height 24
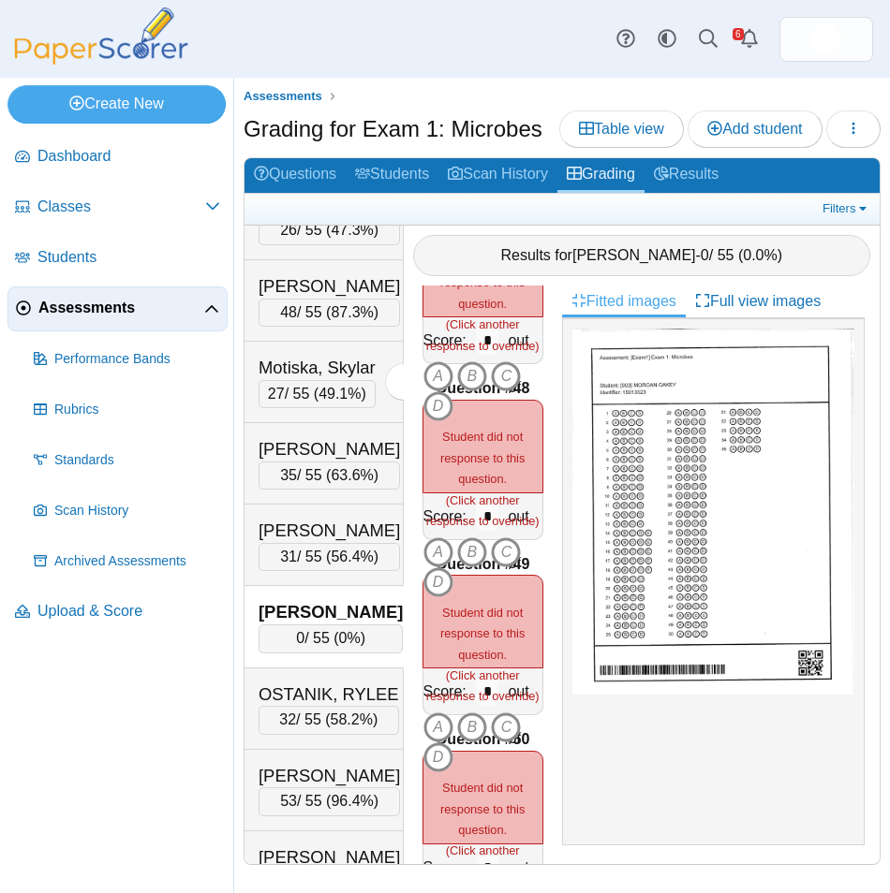
click at [343, 625] on div "[PERSON_NAME]" at bounding box center [330, 612] width 144 height 24
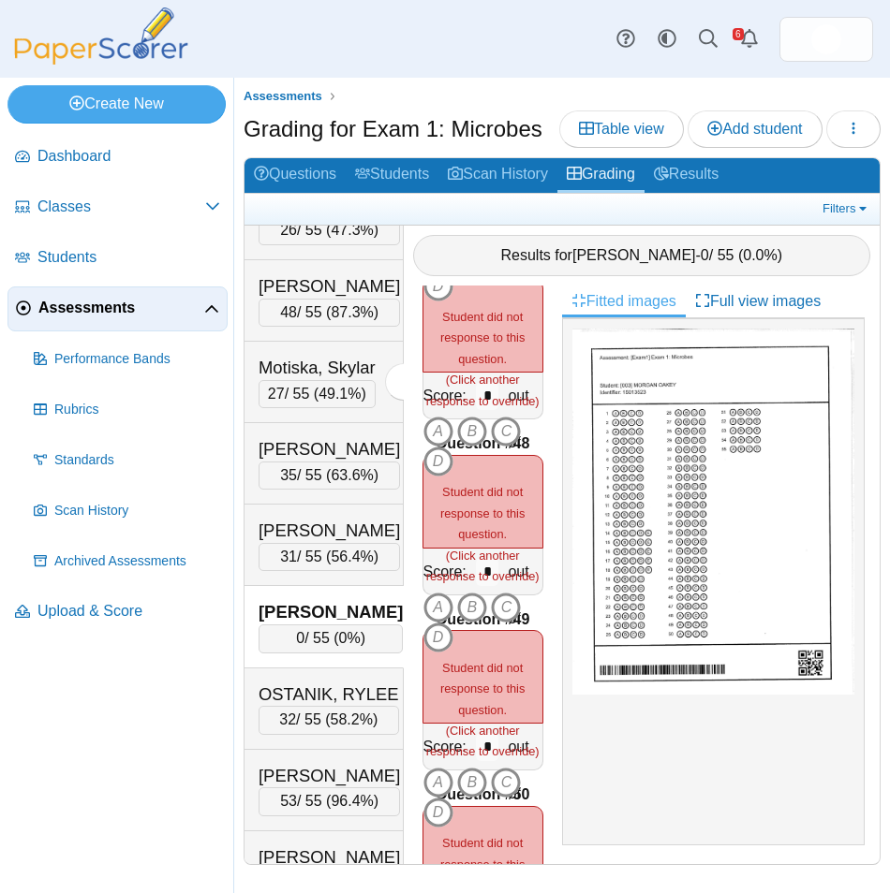
scroll to position [8080, 0]
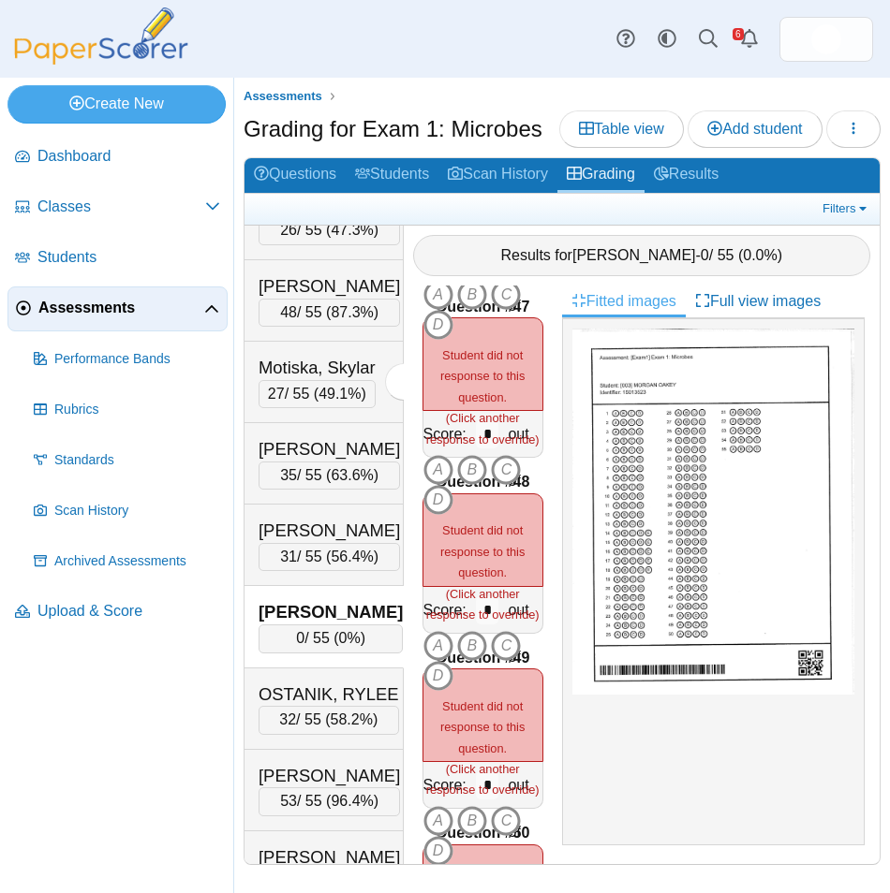
click at [322, 625] on div "[PERSON_NAME]" at bounding box center [330, 612] width 144 height 24
drag, startPoint x: 322, startPoint y: 697, endPoint x: 839, endPoint y: 211, distance: 709.6
click at [839, 211] on link "Filters" at bounding box center [846, 208] width 57 height 19
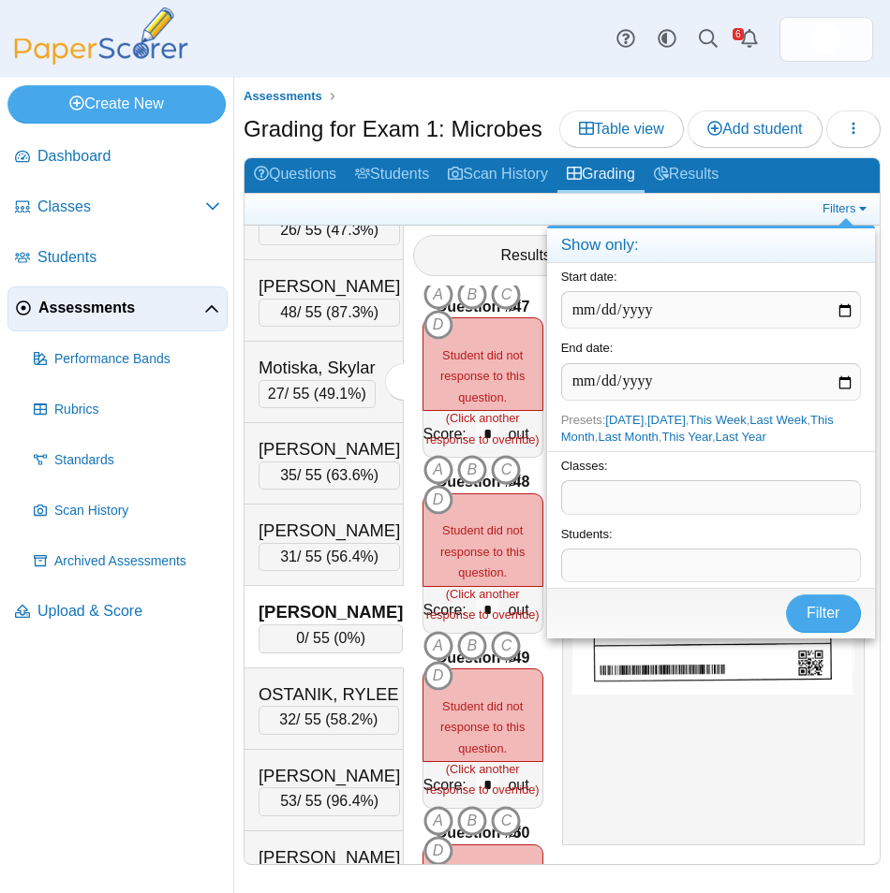
click at [480, 223] on div "Filters" at bounding box center [561, 209] width 635 height 31
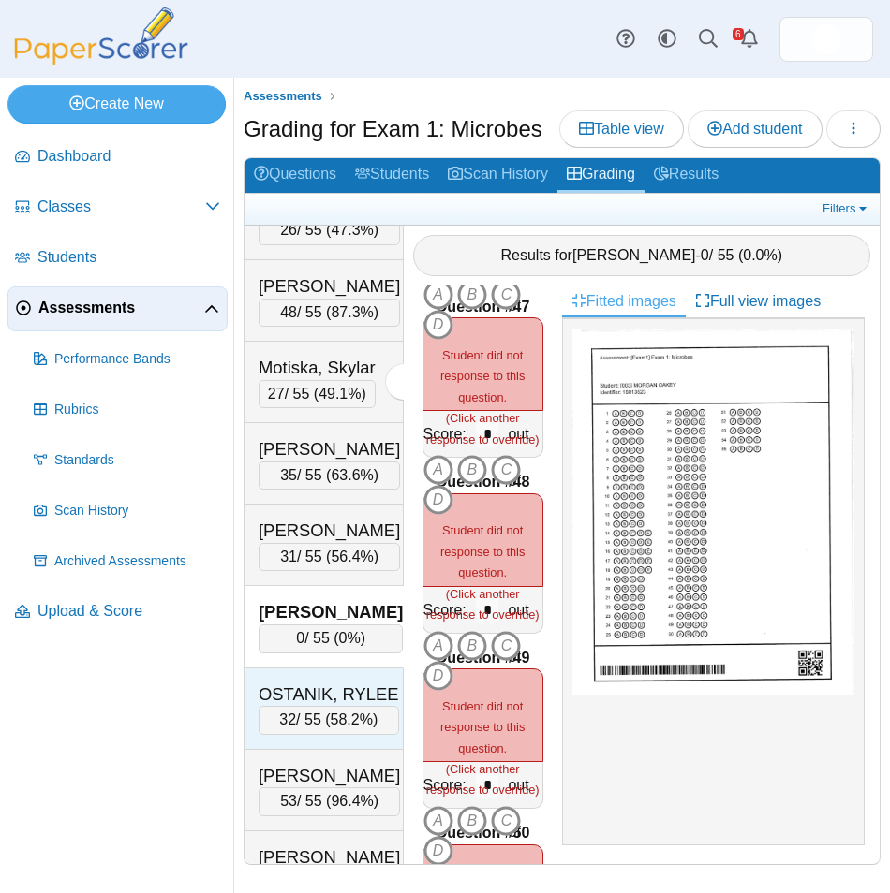
click at [324, 707] on div "OSTANIK, RYLEE" at bounding box center [328, 695] width 140 height 24
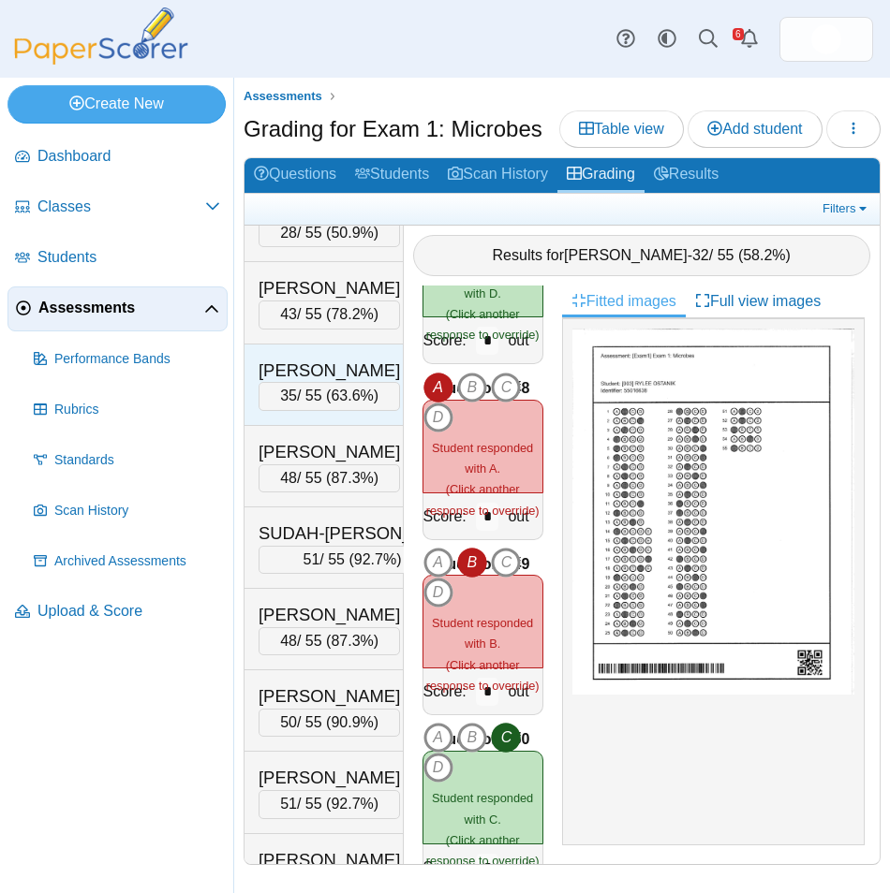
scroll to position [3372, 0]
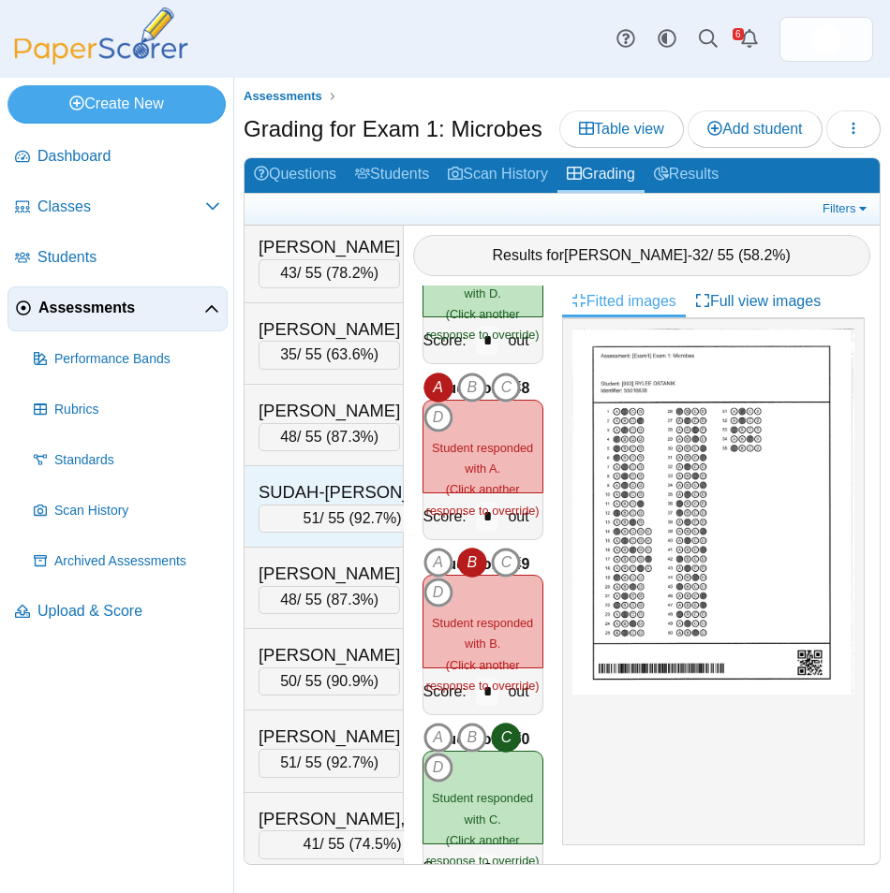
click at [299, 548] on div "SUDAH-[PERSON_NAME] 51 / 55 ( 92.7% )" at bounding box center [323, 506] width 159 height 81
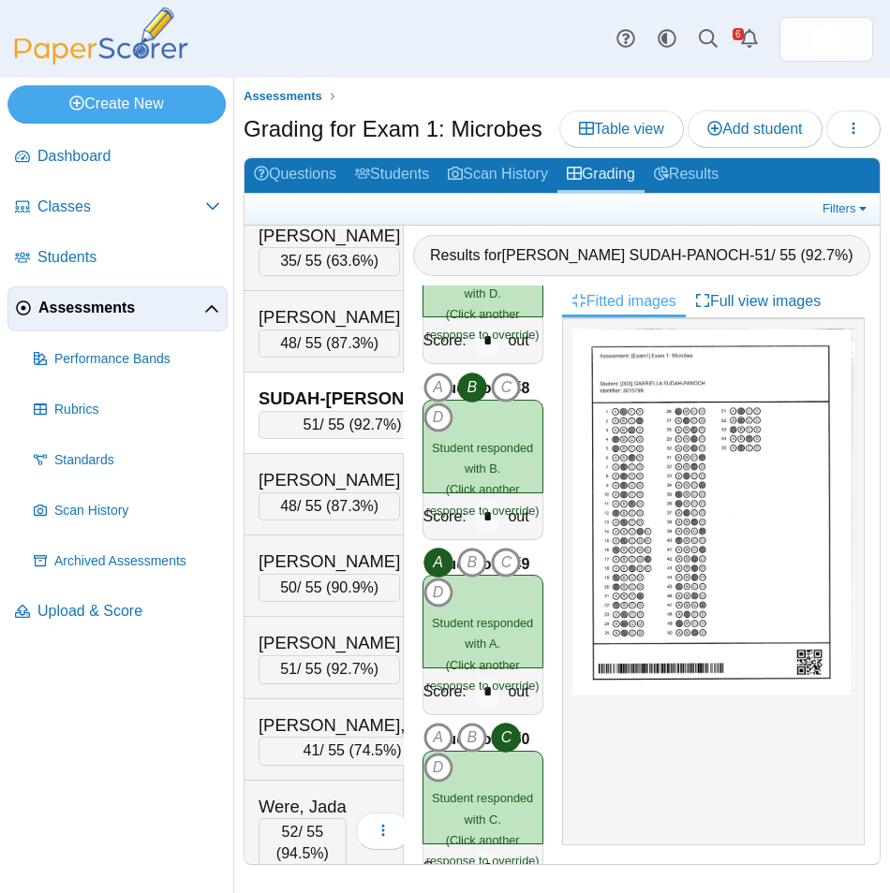
scroll to position [3559, 0]
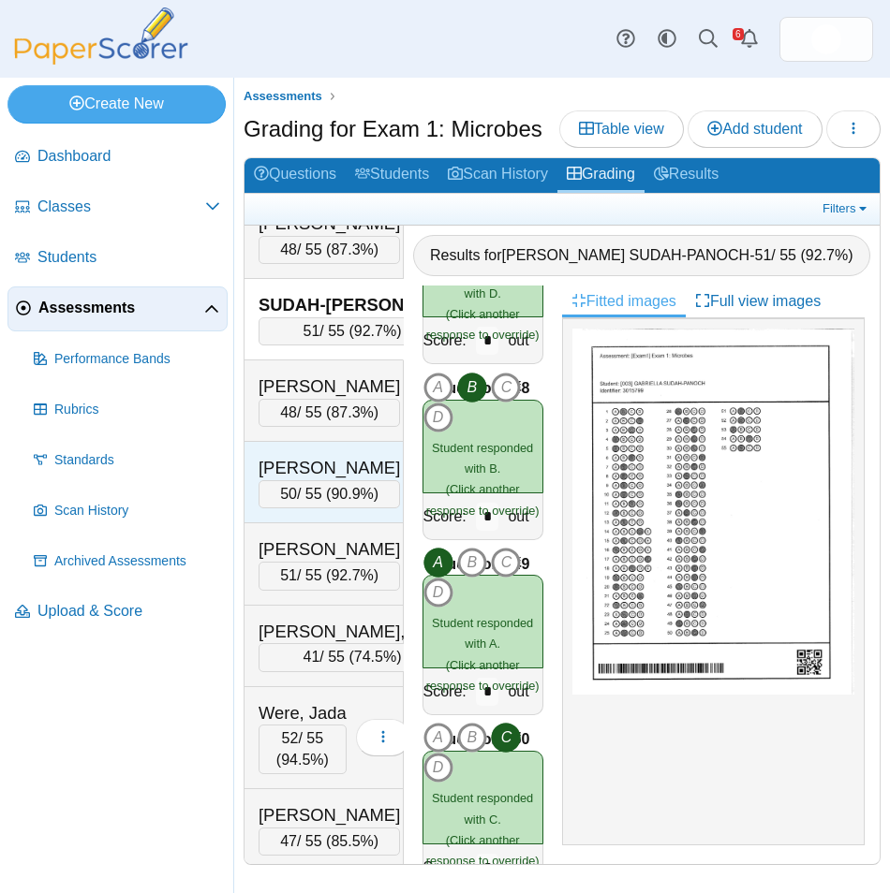
click at [311, 480] on div "[PERSON_NAME]" at bounding box center [328, 468] width 141 height 24
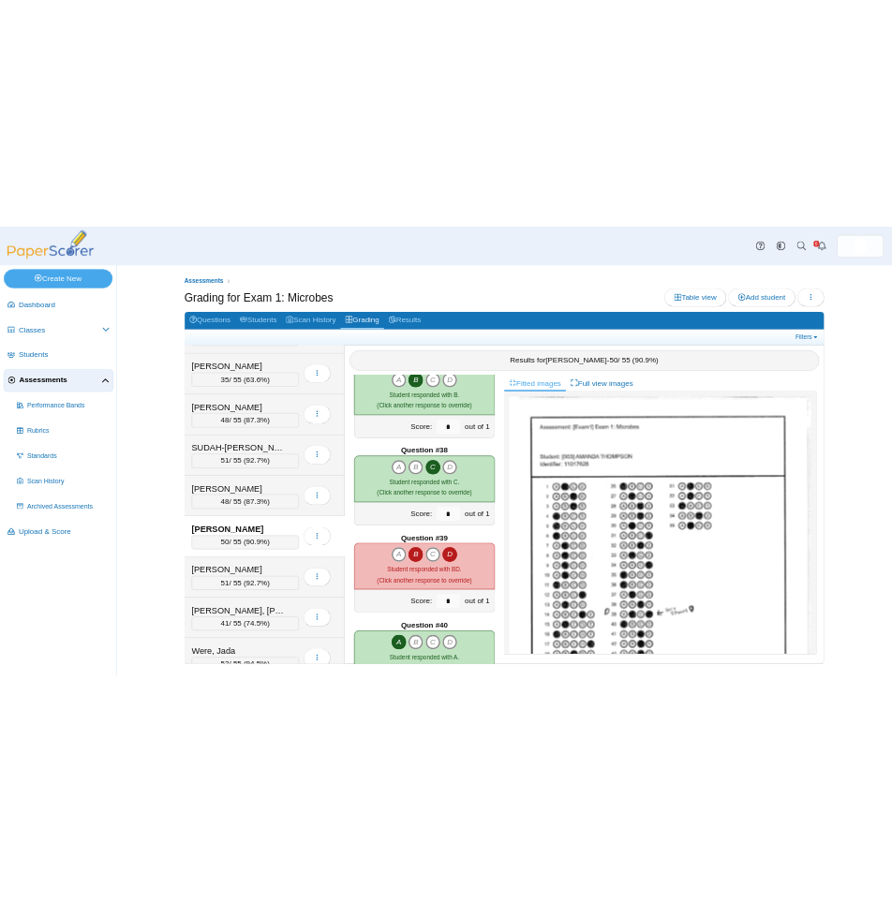
scroll to position [6395, 0]
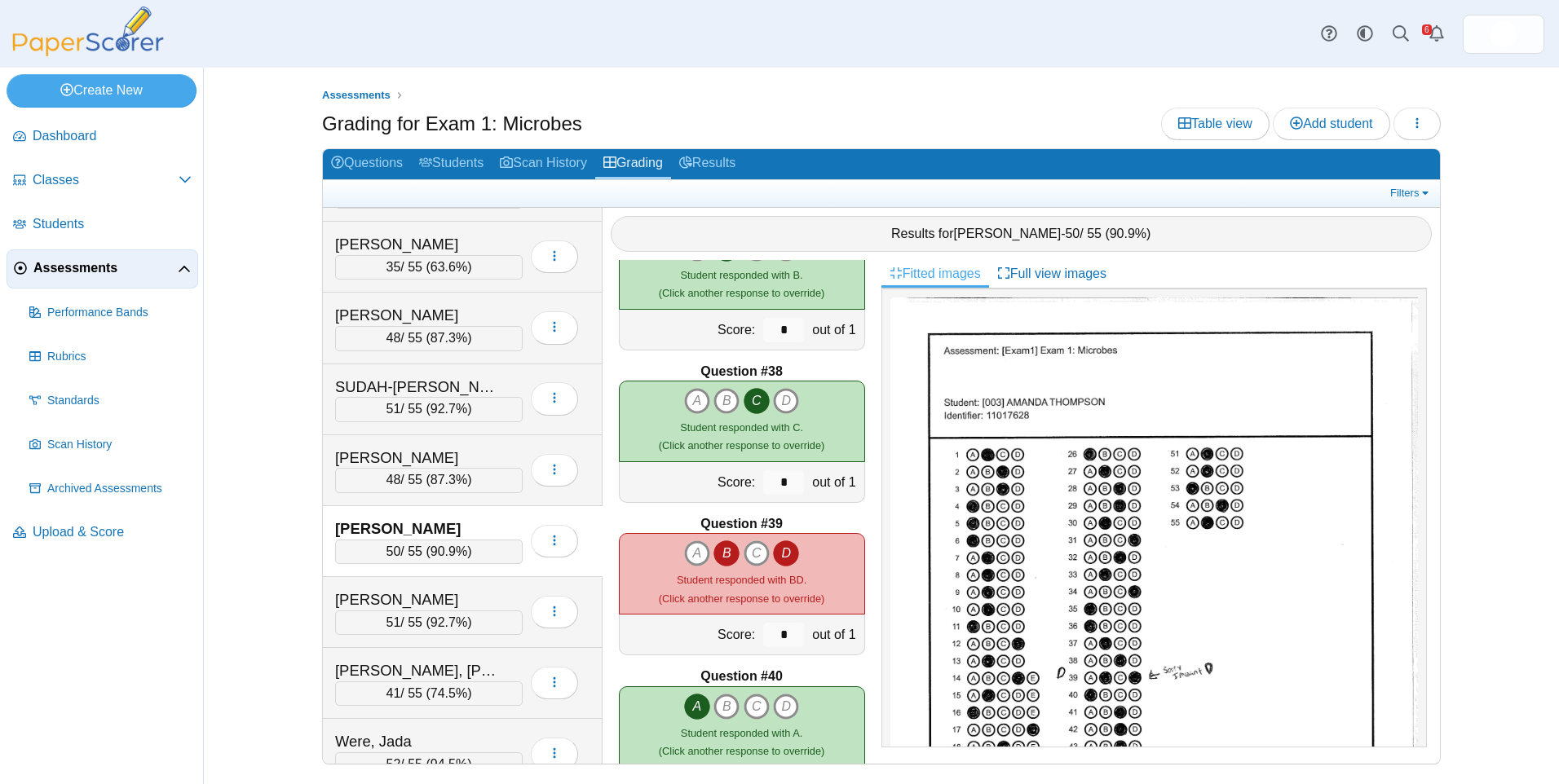
click at [722, 556] on icon "B" at bounding box center [726, 553] width 26 height 26
type input "*"
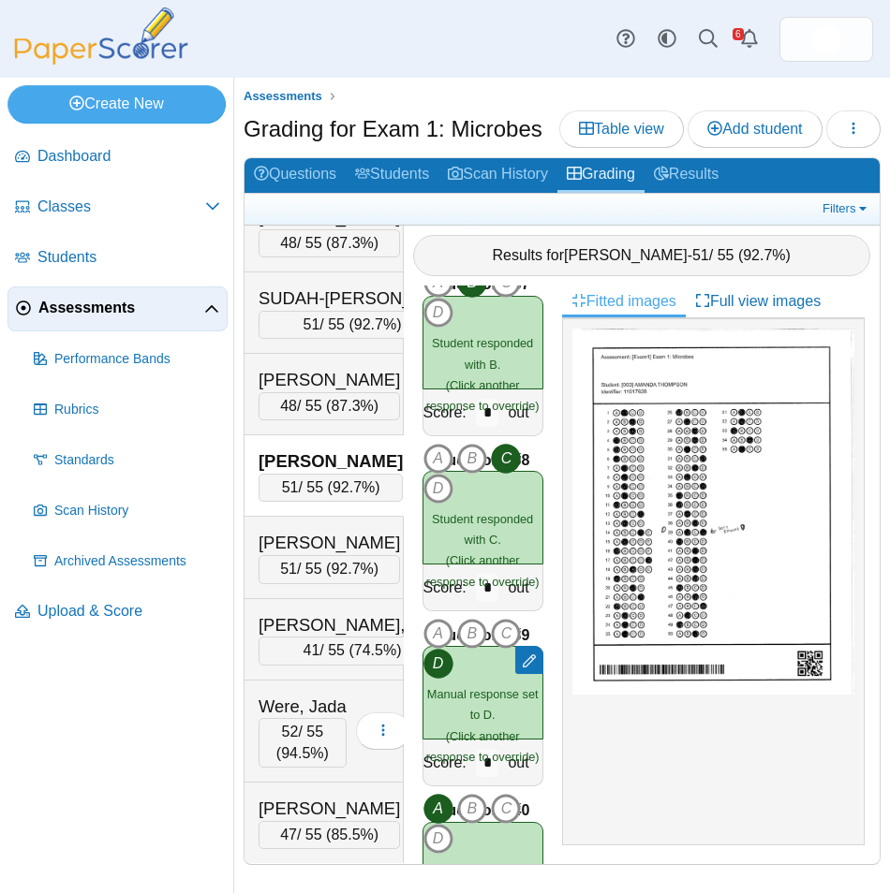
scroll to position [3733, 0]
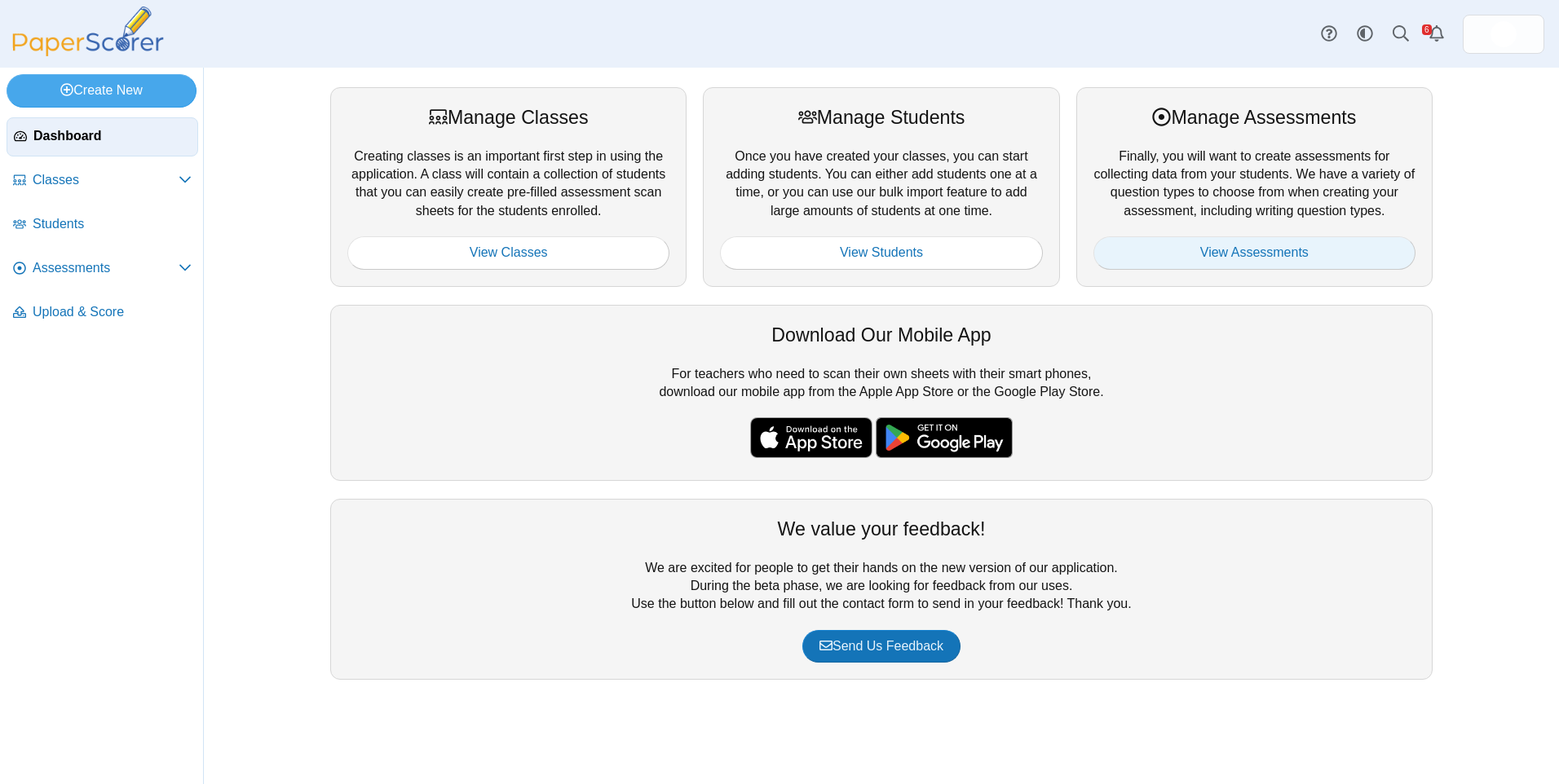
click at [1175, 238] on link "View Assessments" at bounding box center [1254, 252] width 322 height 32
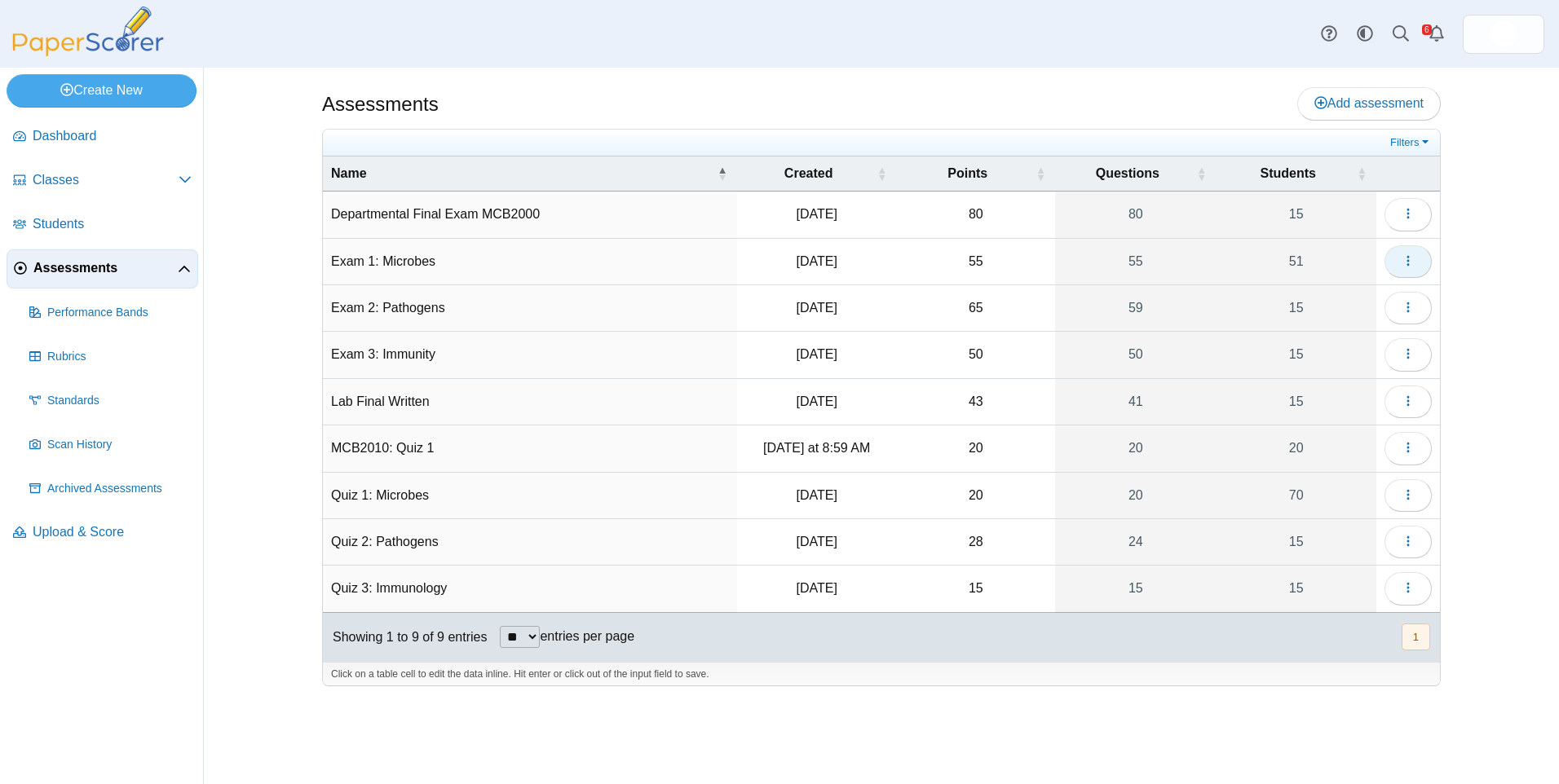
click at [1428, 261] on button "button" at bounding box center [1408, 261] width 47 height 32
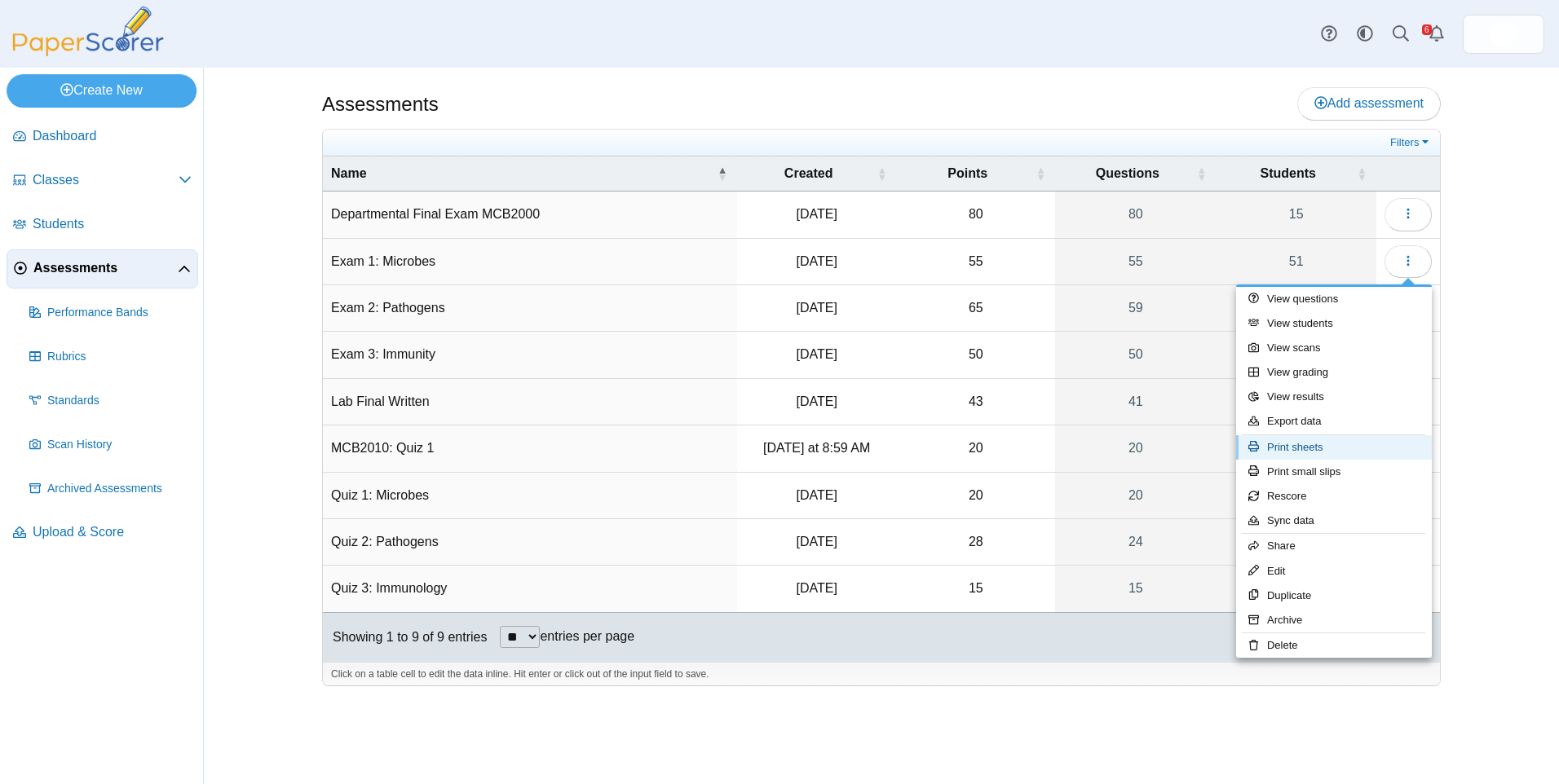
click at [1372, 446] on link "Print sheets" at bounding box center [1334, 447] width 196 height 24
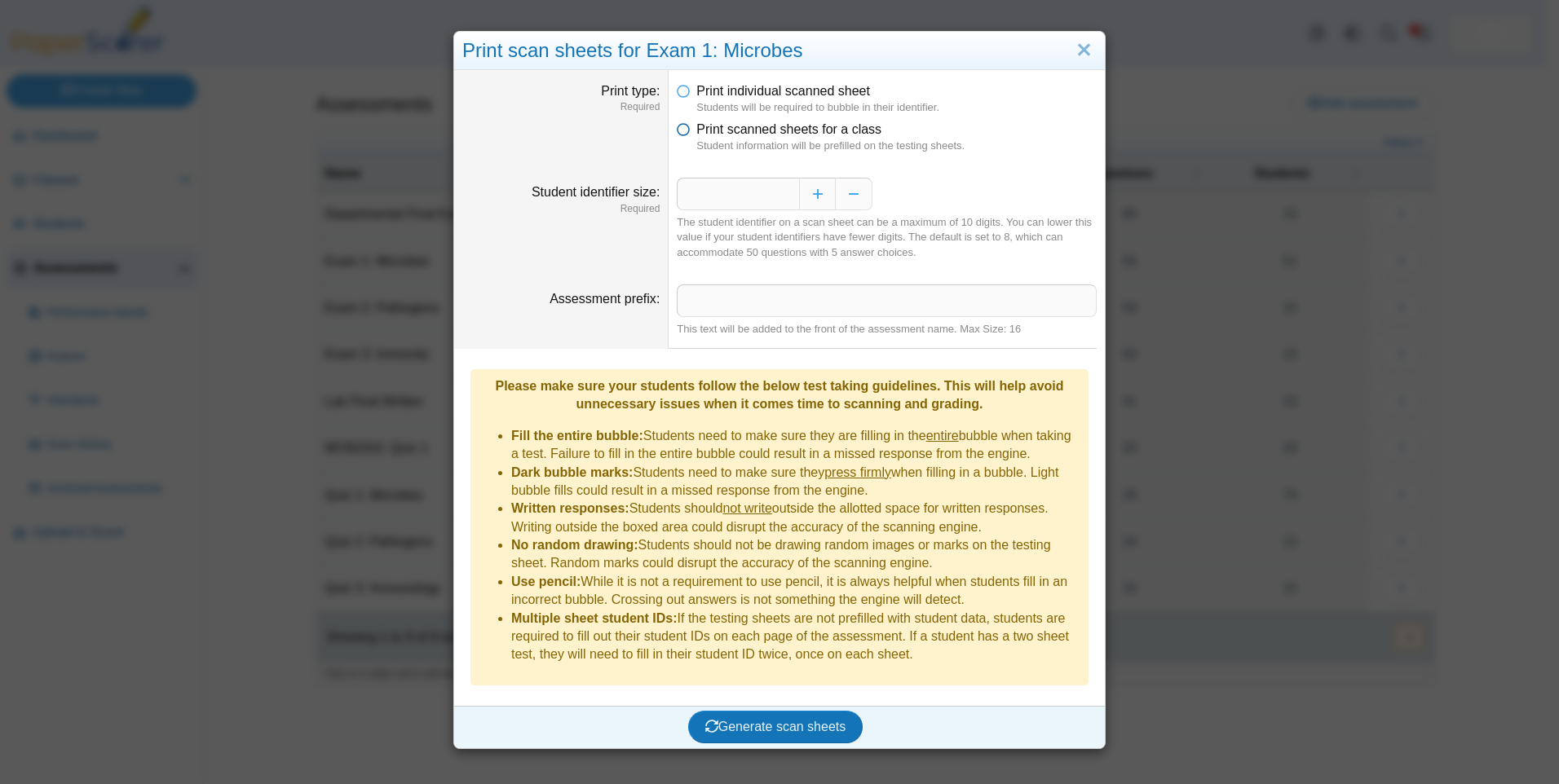
click at [724, 124] on span "Print scanned sheets for a class" at bounding box center [789, 129] width 185 height 14
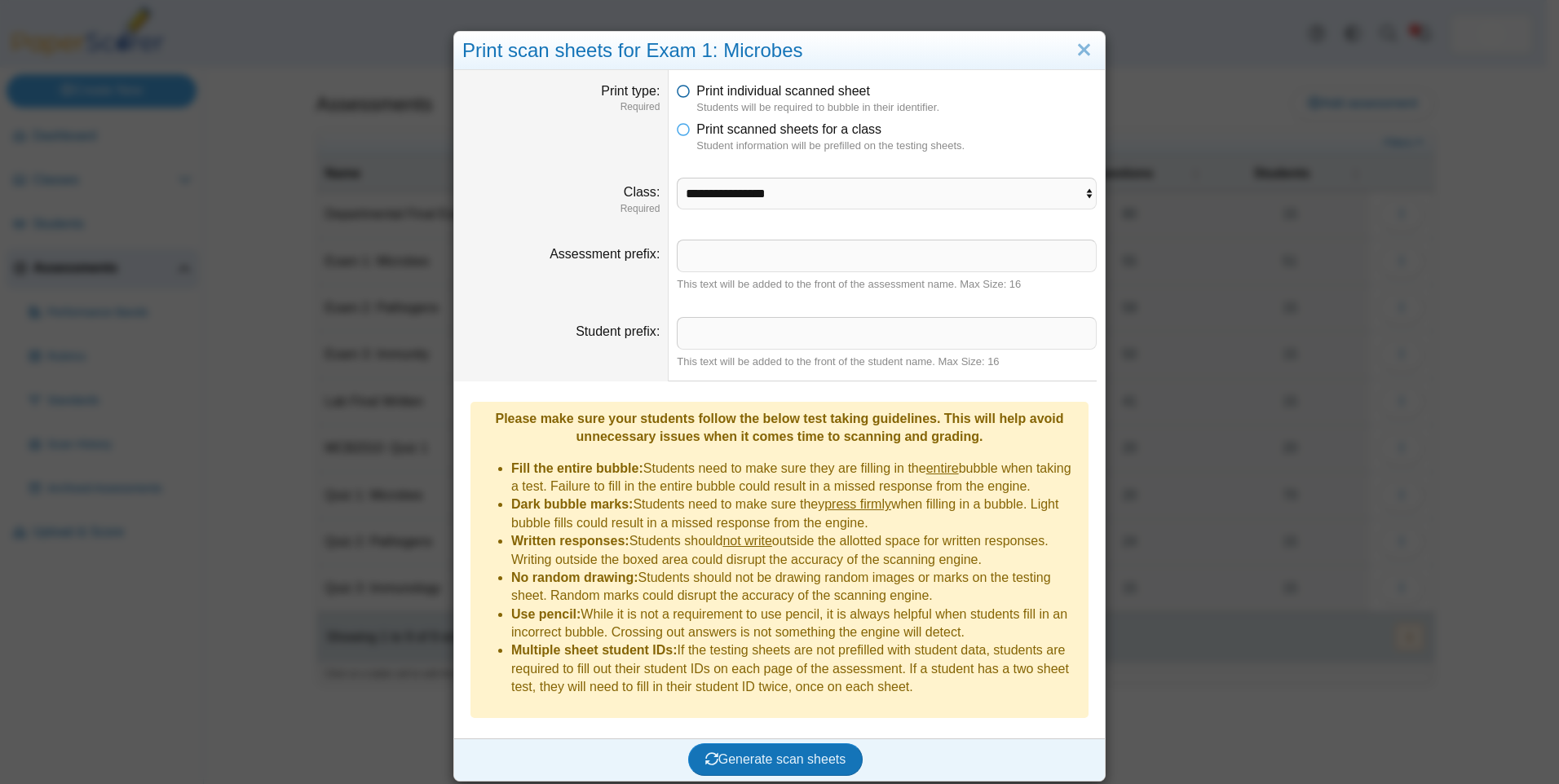
click at [702, 85] on span "Print individual scanned sheet" at bounding box center [783, 90] width 173 height 14
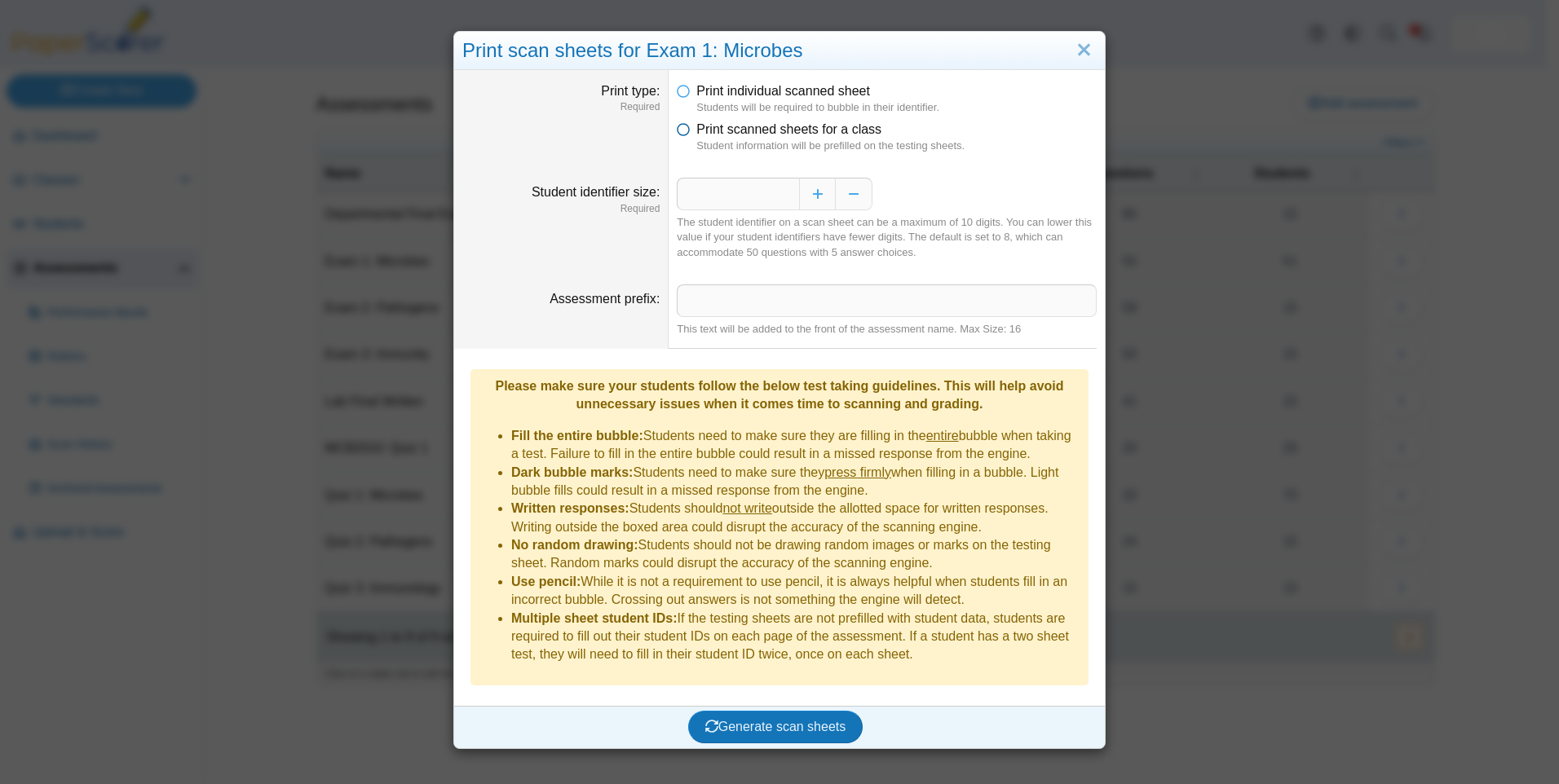
click at [703, 122] on span "Print scanned sheets for a class" at bounding box center [789, 129] width 185 height 14
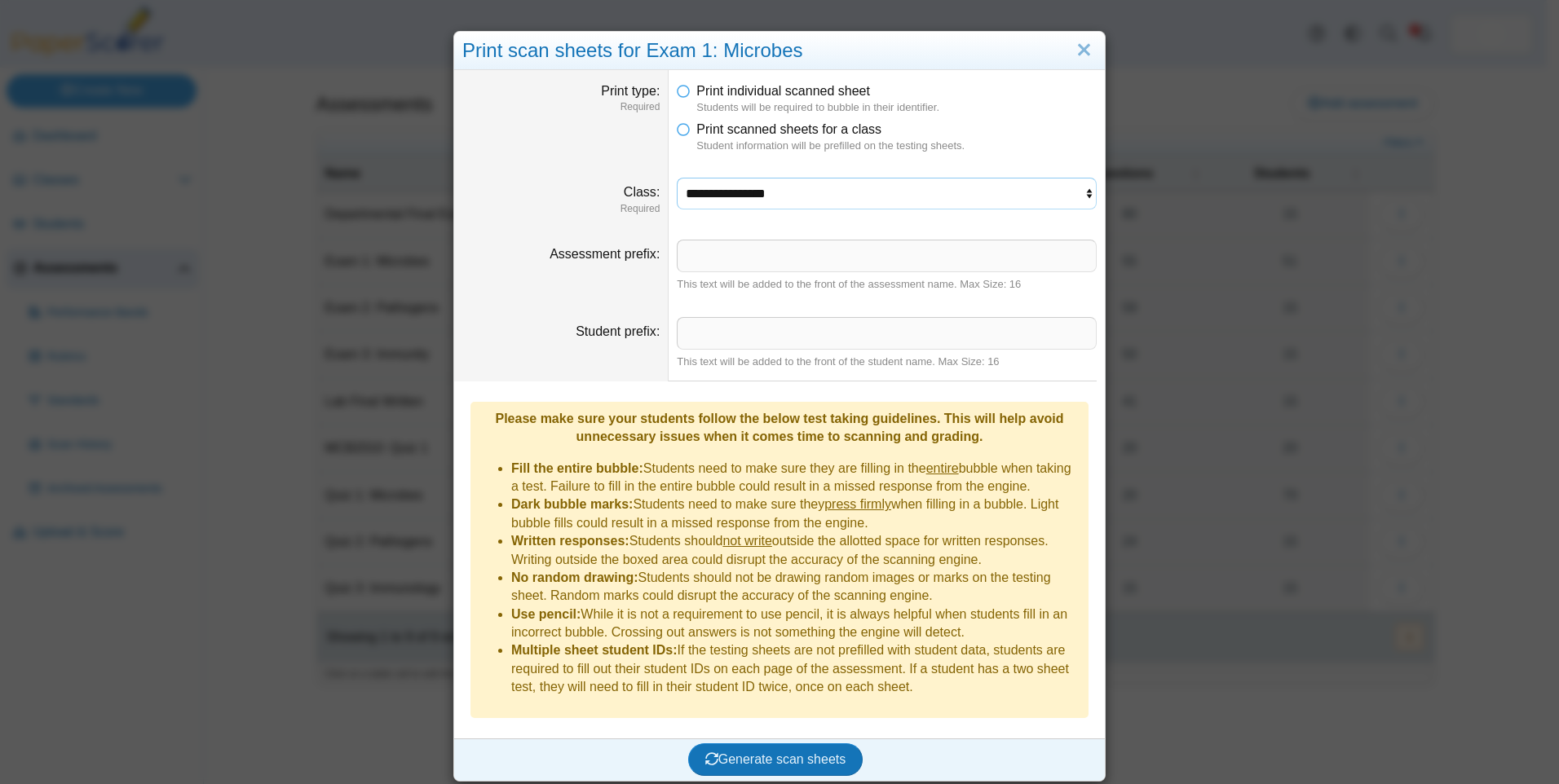
click at [741, 194] on select "**********" at bounding box center [886, 193] width 420 height 31
select select "**********"
click at [676, 178] on select "**********" at bounding box center [886, 193] width 420 height 31
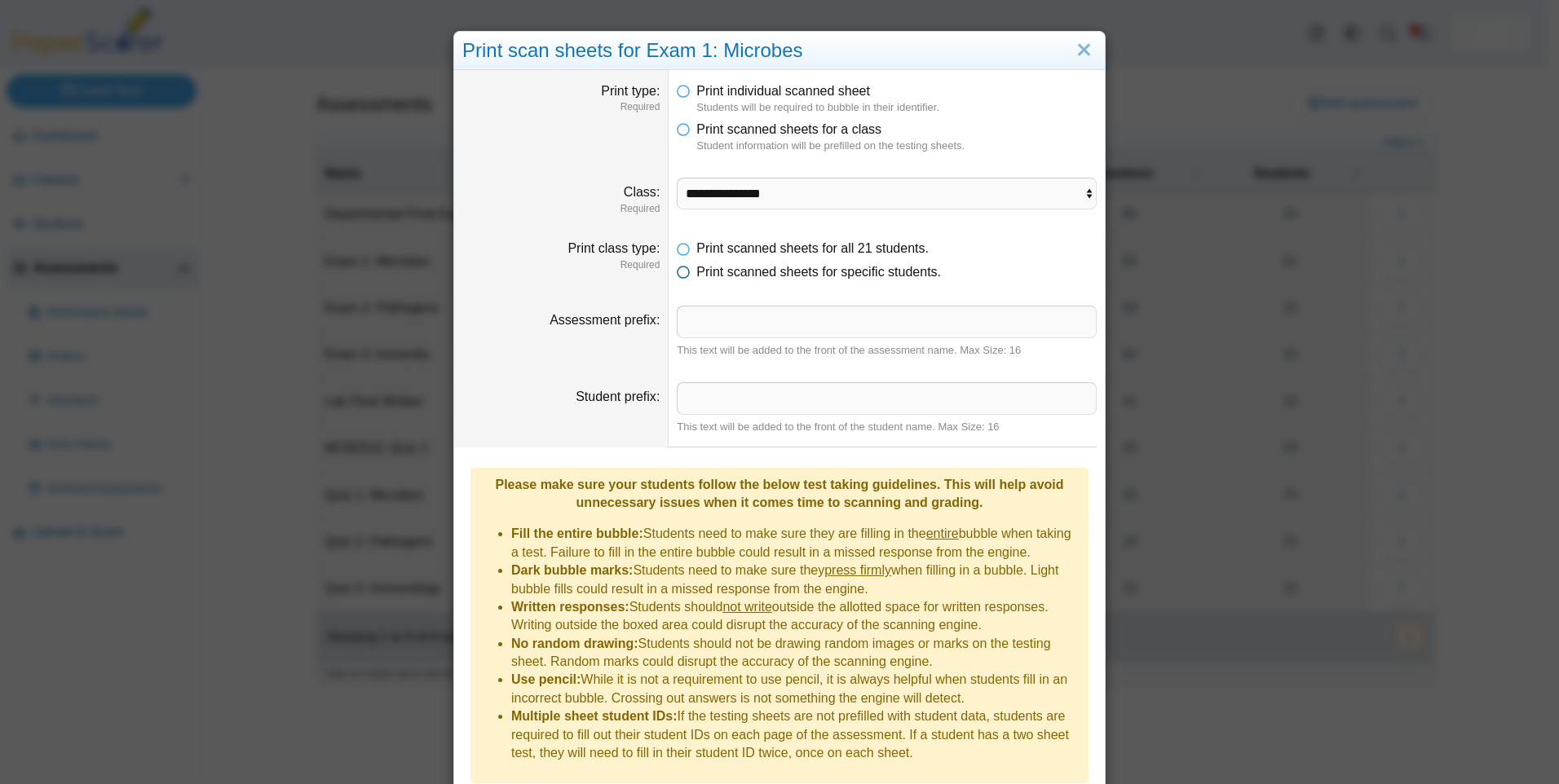
click at [751, 265] on span "Print scanned sheets for specific students." at bounding box center [818, 271] width 245 height 14
drag, startPoint x: 751, startPoint y: 264, endPoint x: 678, endPoint y: 260, distance: 73.1
click at [678, 260] on ul "Print scanned sheets for all 21 students. Print scanned sheets for specific stu…" at bounding box center [886, 260] width 420 height 42
click at [680, 272] on icon at bounding box center [682, 268] width 13 height 11
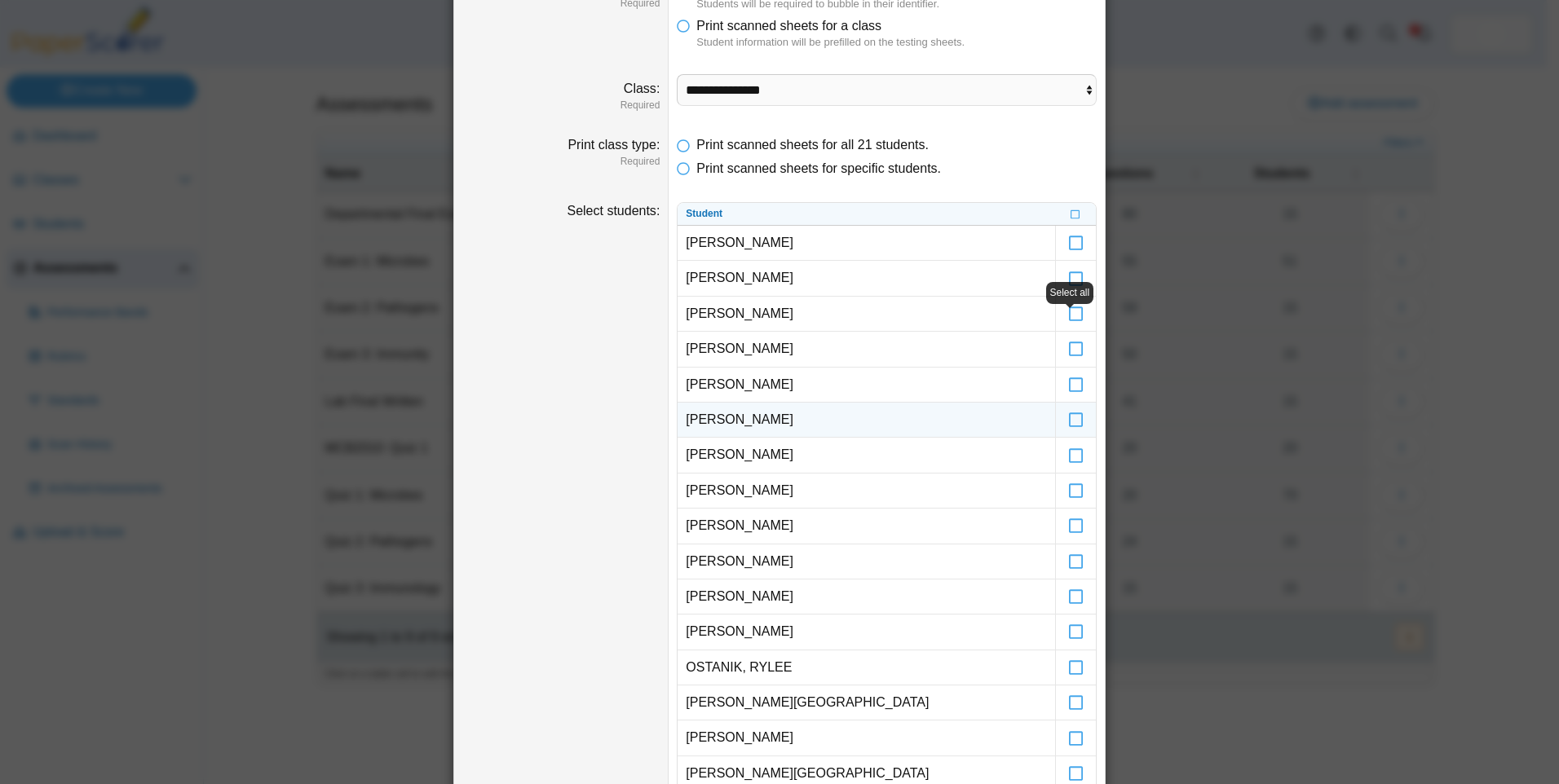
scroll to position [163, 0]
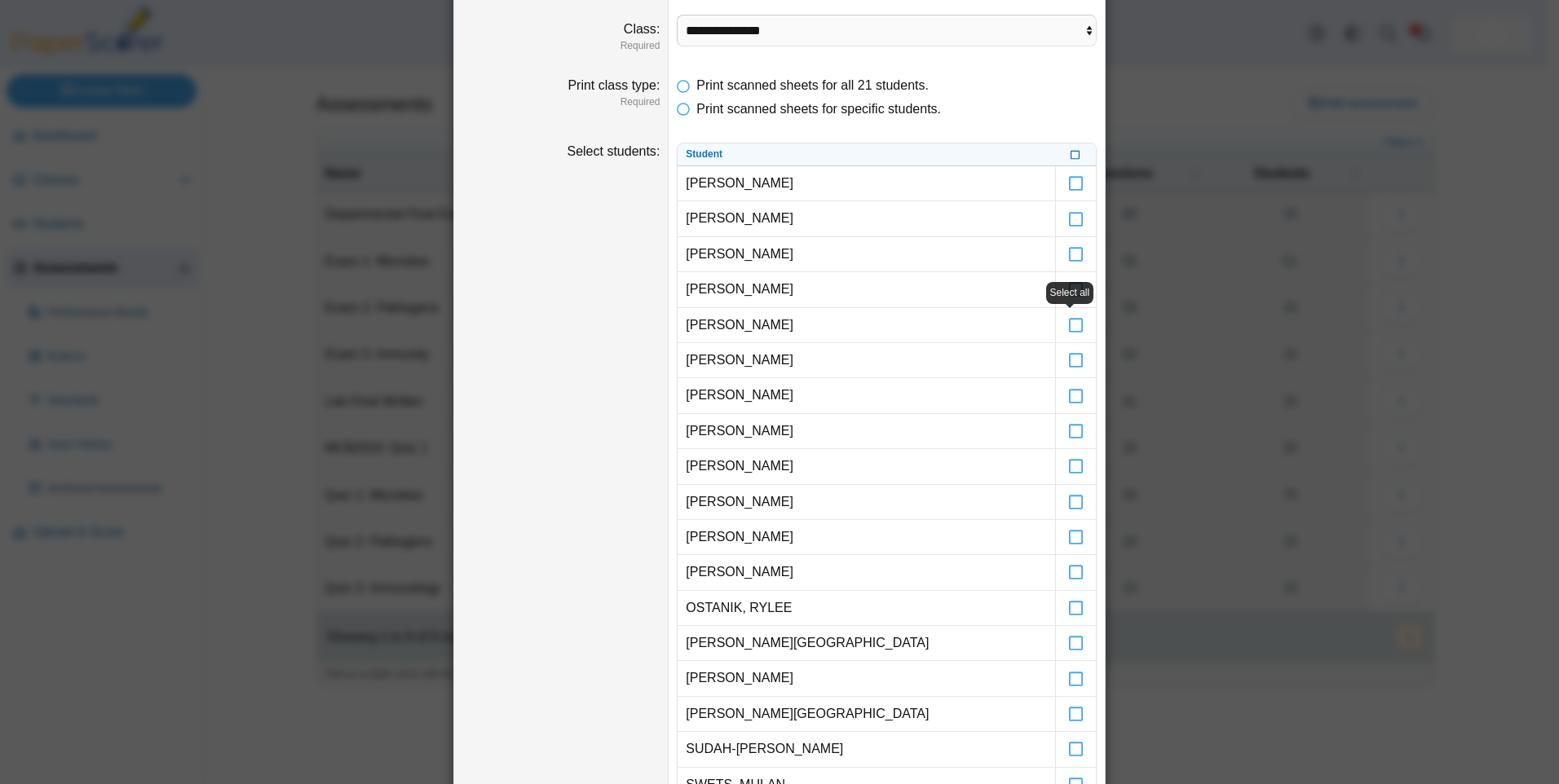
click at [1071, 157] on icon at bounding box center [1075, 152] width 10 height 9
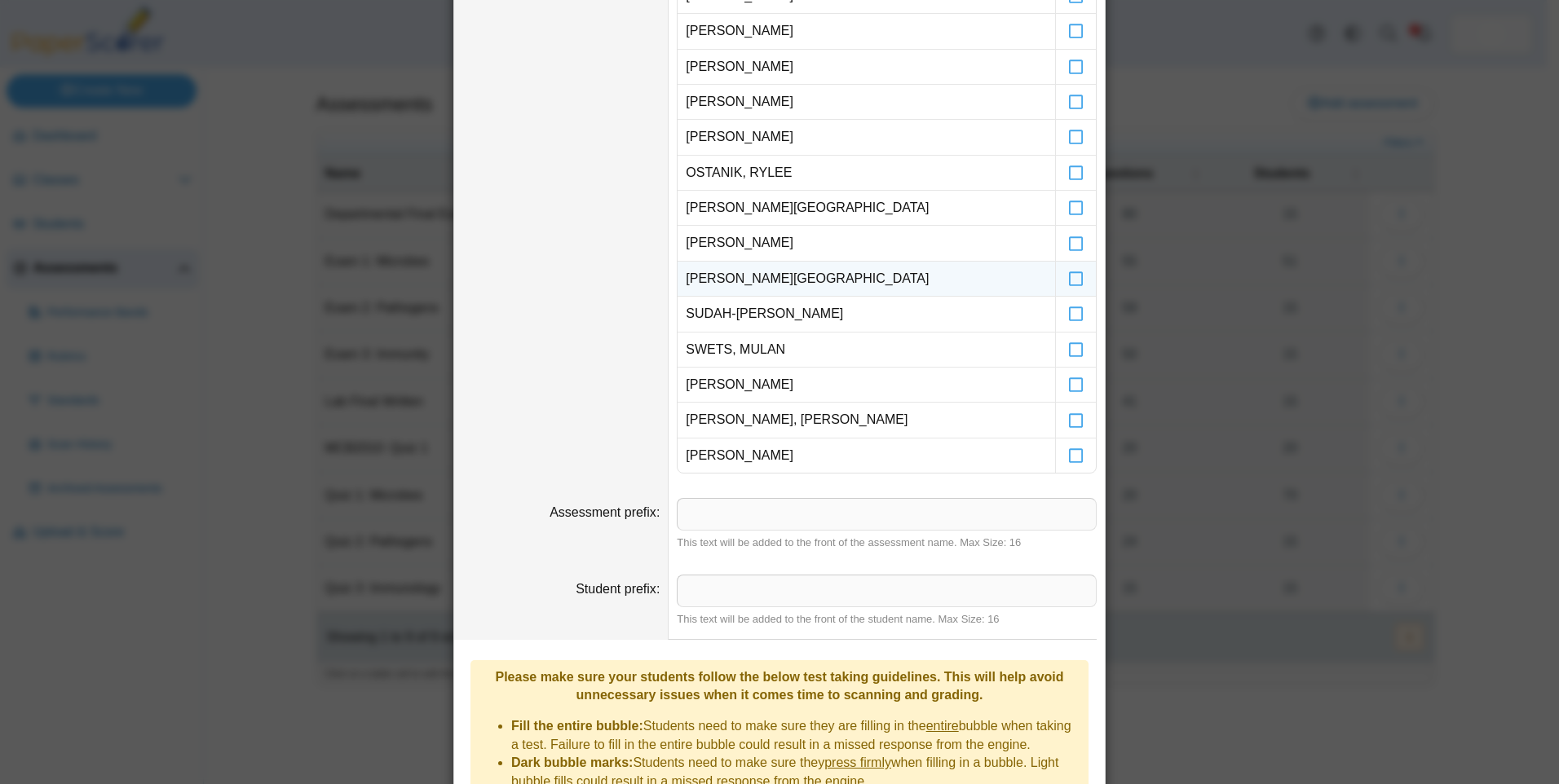
scroll to position [592, 0]
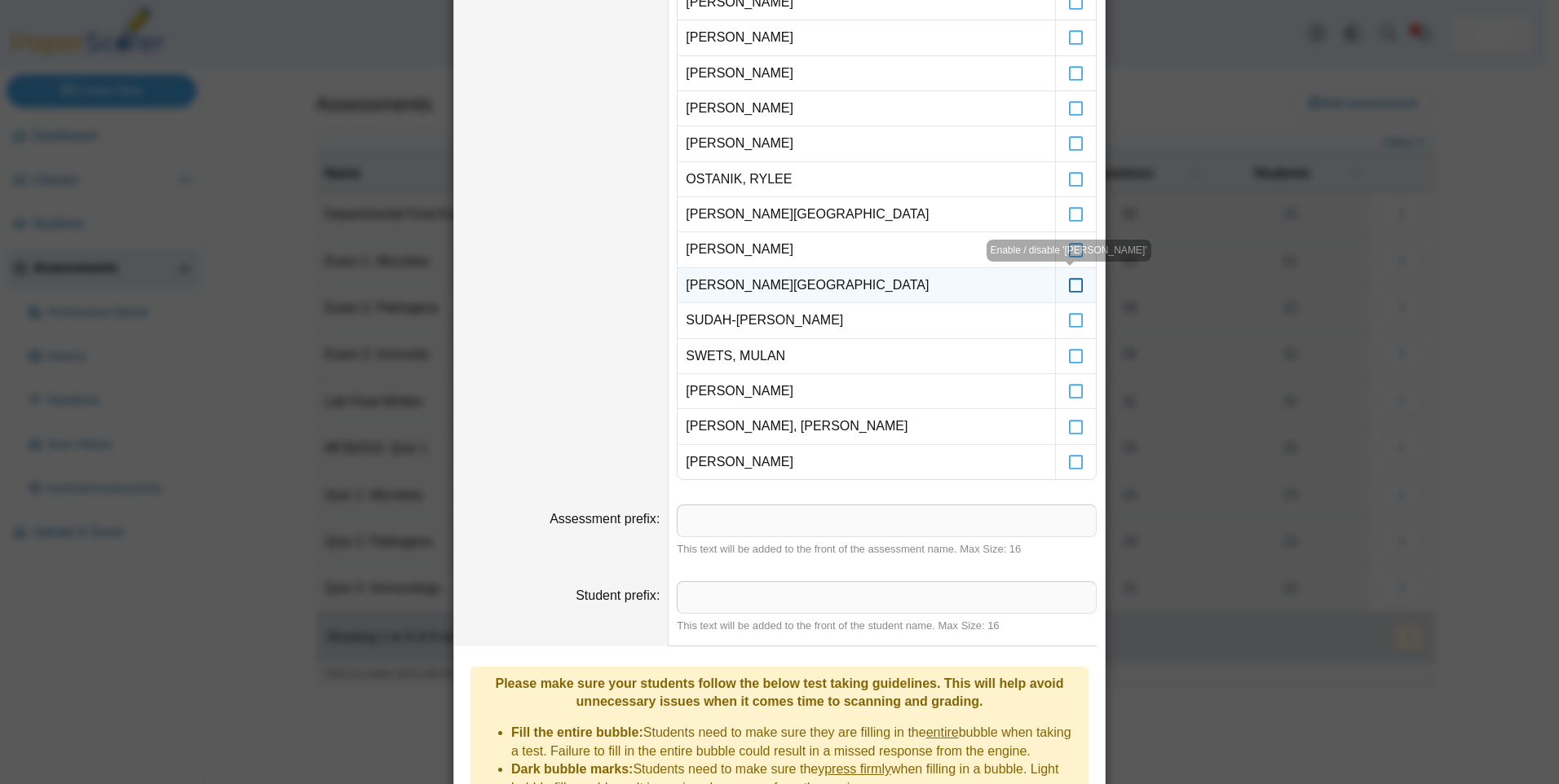
click at [1074, 285] on icon at bounding box center [1076, 278] width 17 height 15
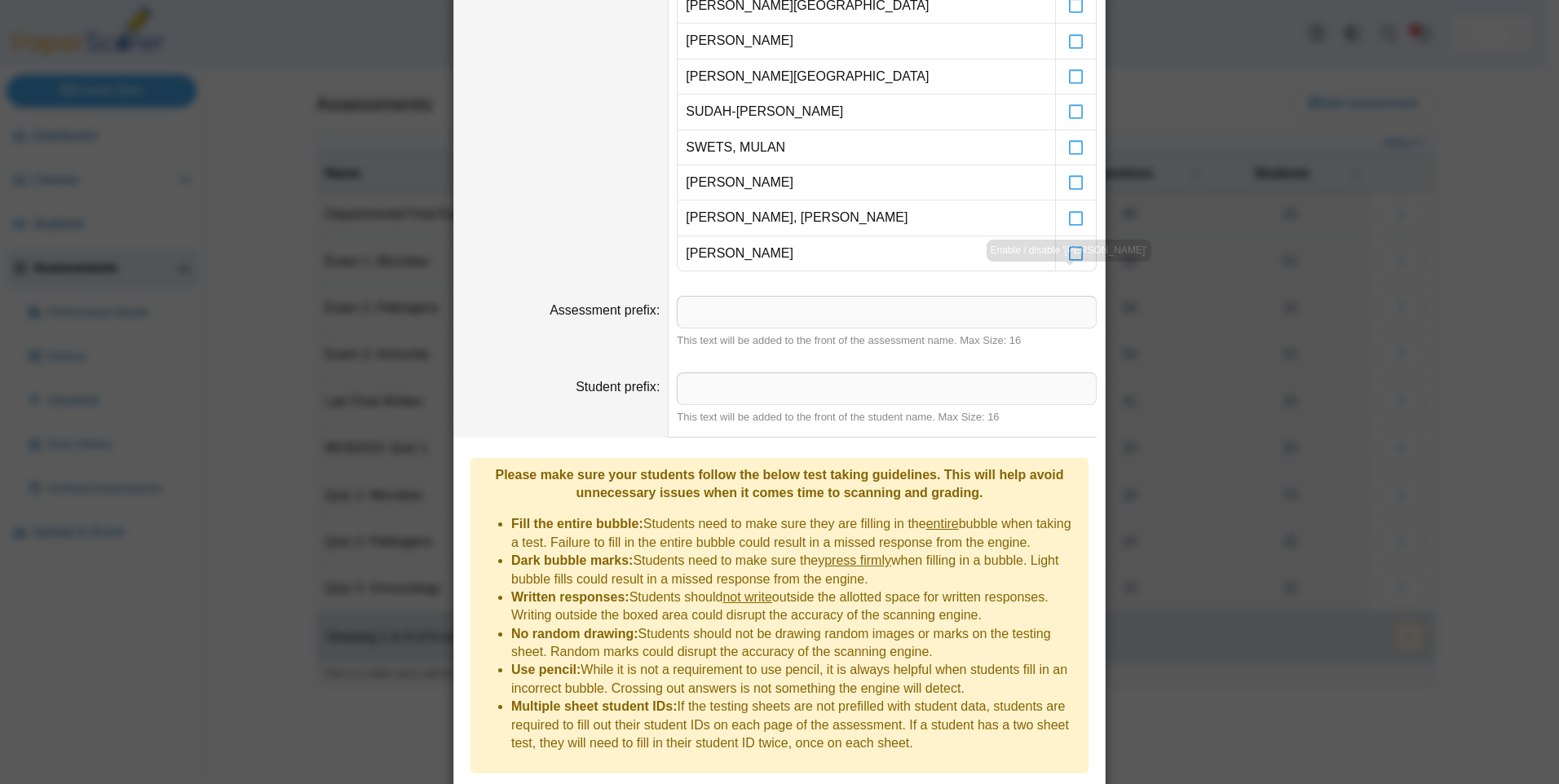
scroll to position [836, 0]
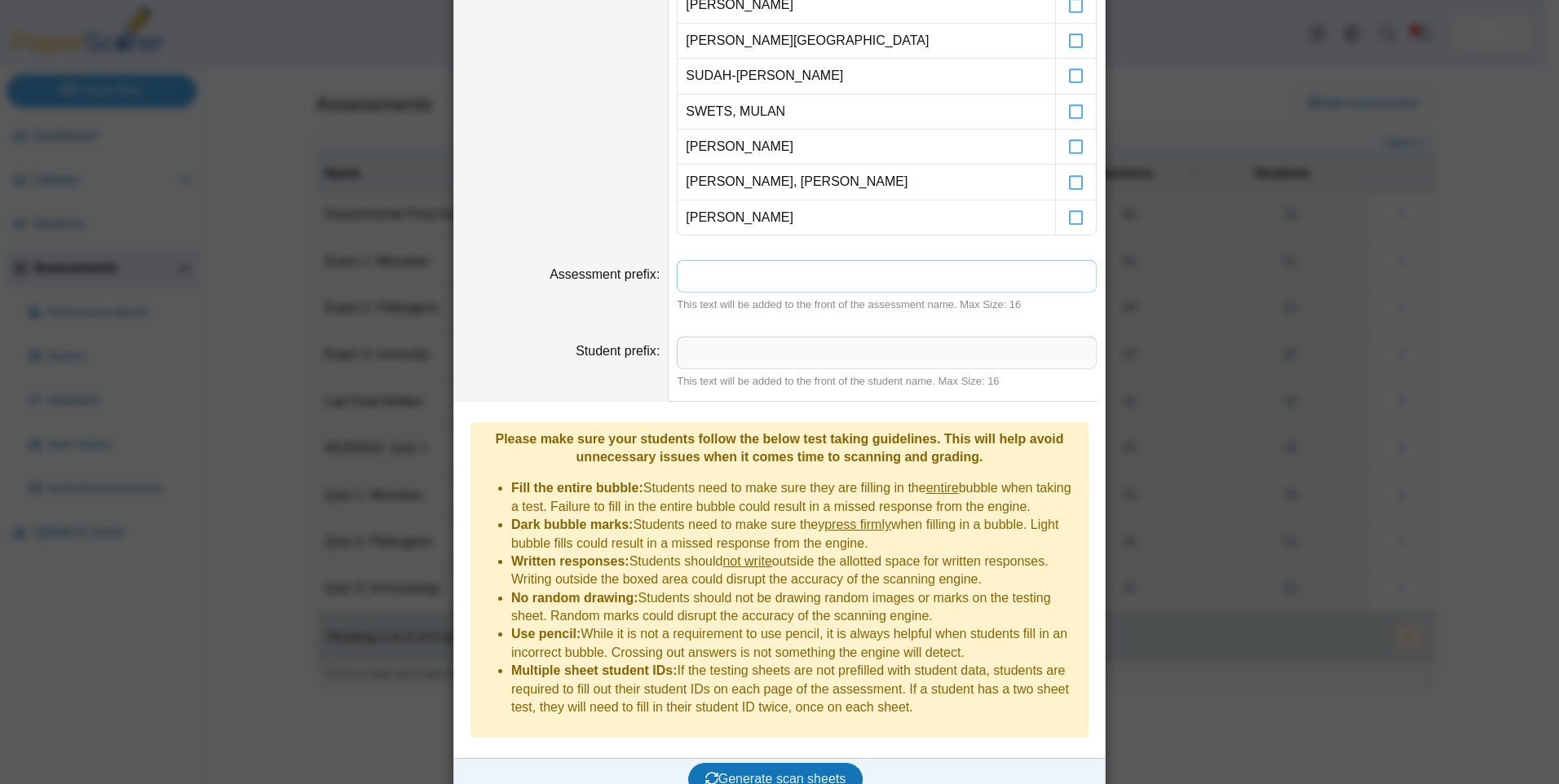
click at [710, 276] on input "Assessment prefix" at bounding box center [886, 276] width 420 height 32
type input "**********"
click at [737, 361] on input "Student prefix" at bounding box center [886, 352] width 420 height 32
type input "***"
click at [763, 772] on span "Generate scan sheets" at bounding box center [776, 779] width 141 height 14
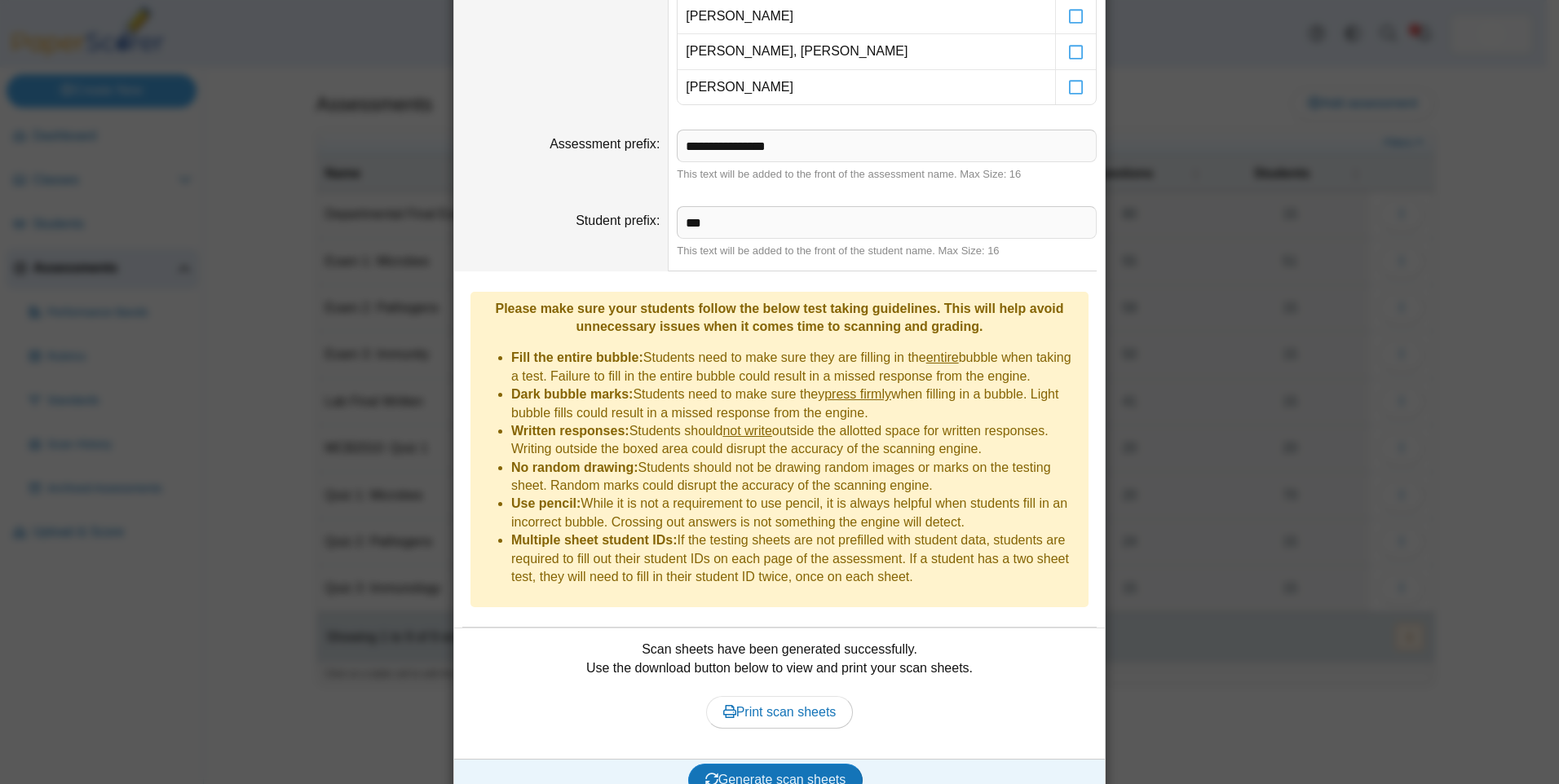
scroll to position [968, 0]
click at [796, 704] on span "Print scan sheets" at bounding box center [780, 711] width 113 height 14
